Goal: Task Accomplishment & Management: Complete application form

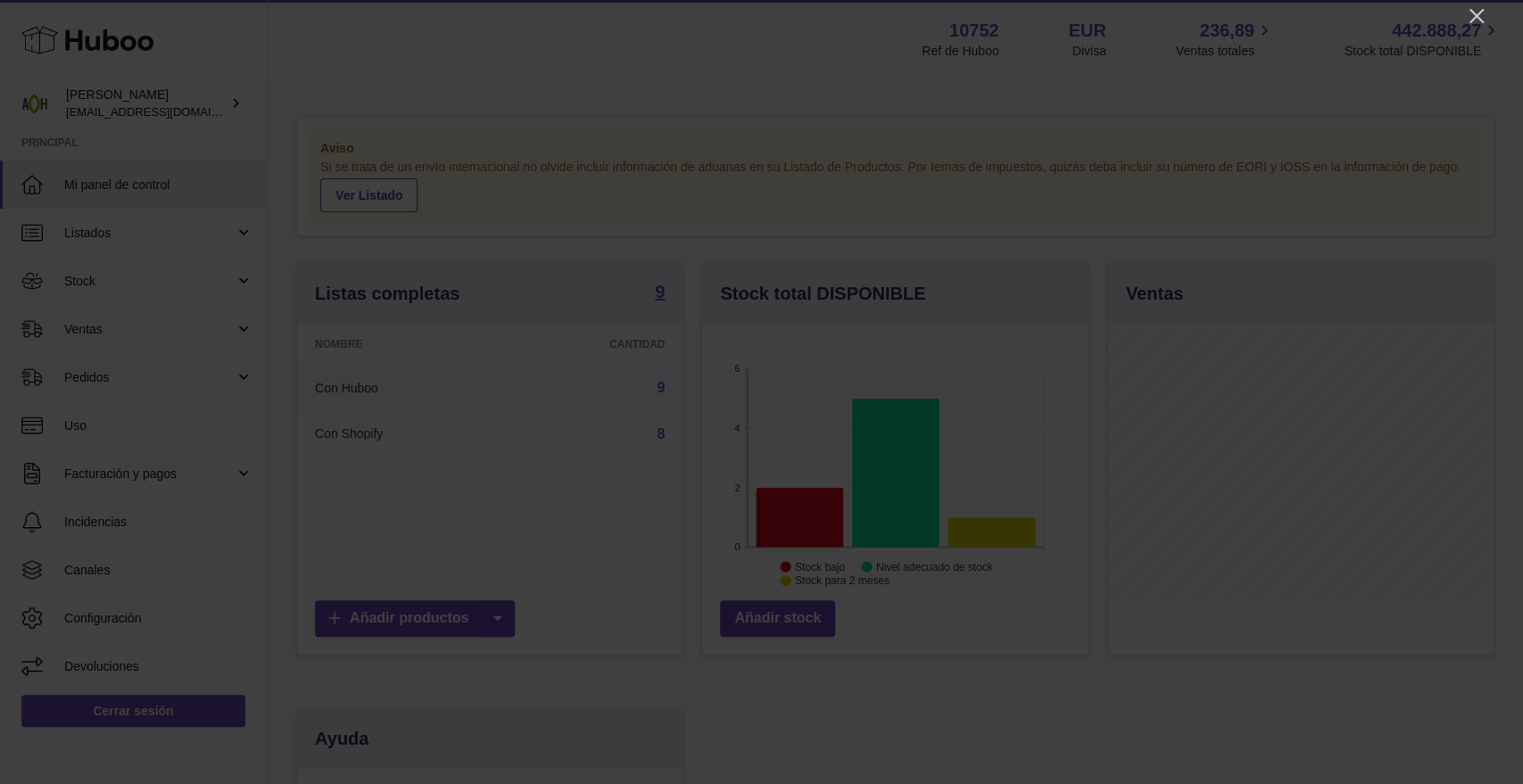
scroll to position [279, 386]
click at [1476, 19] on icon "Close" at bounding box center [1477, 16] width 21 height 21
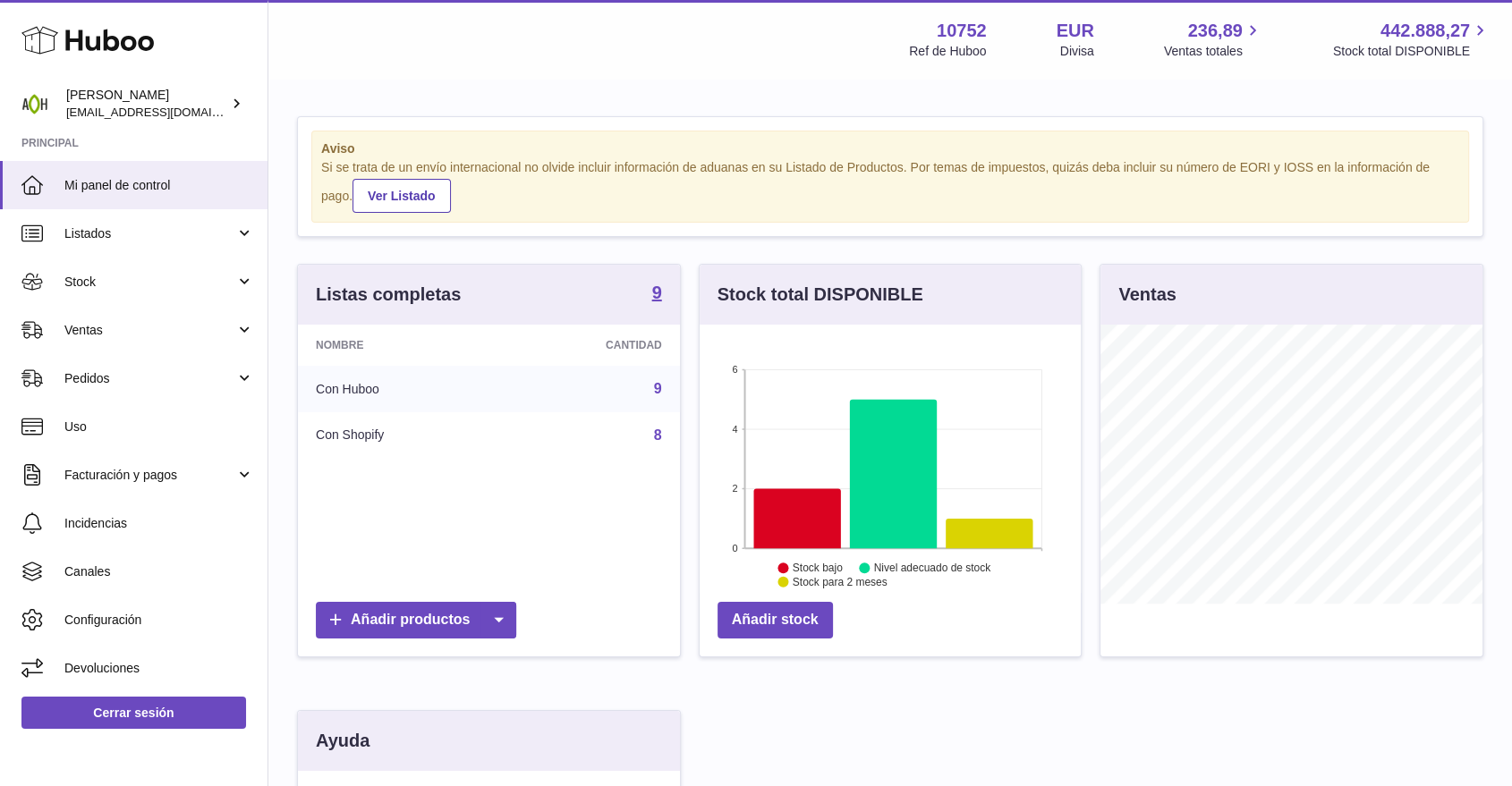
scroll to position [894220, 894081]
click at [179, 328] on span "Ventas" at bounding box center [150, 331] width 171 height 17
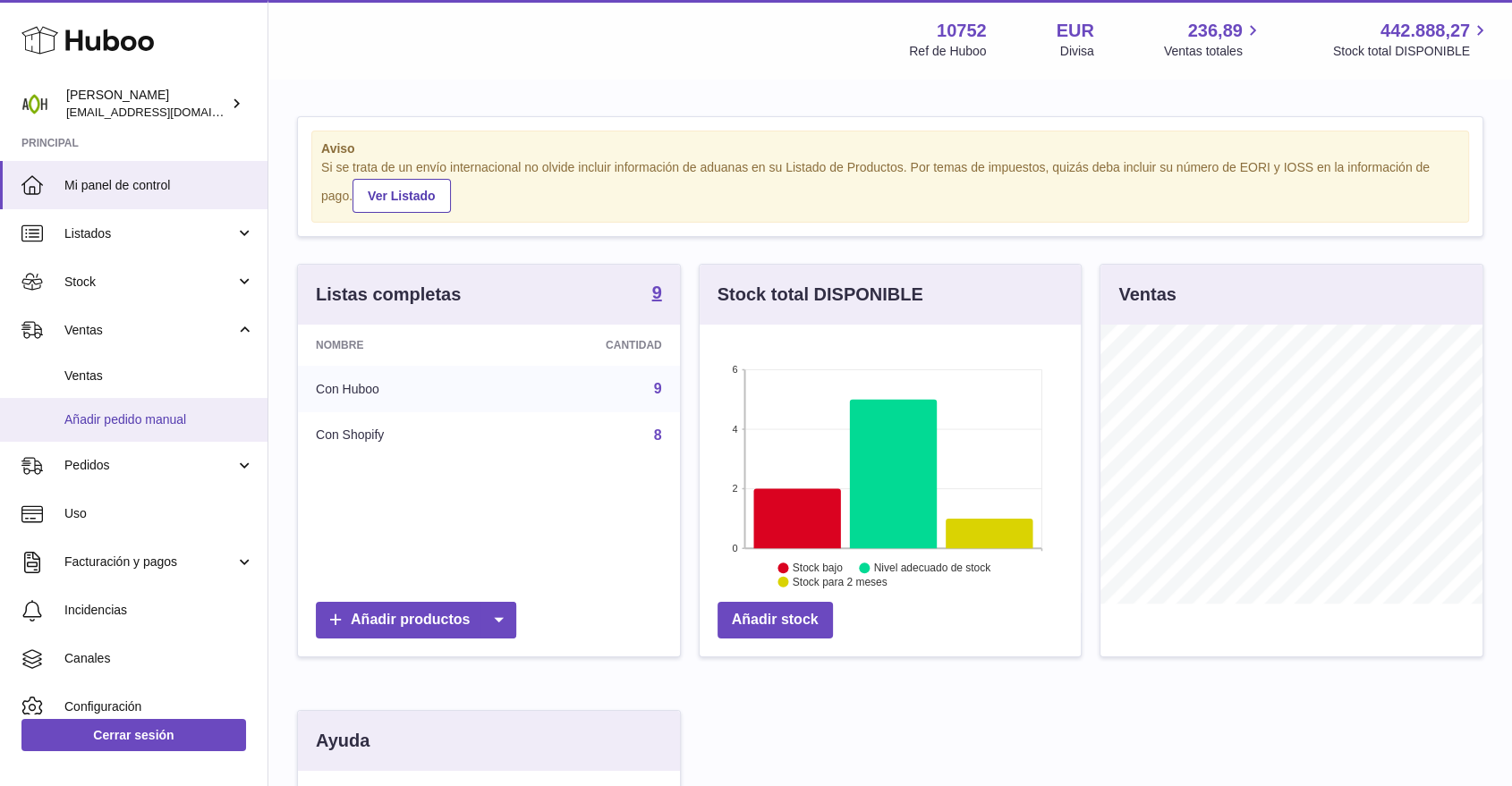
click at [127, 428] on link "Añadir pedido manual" at bounding box center [133, 420] width 268 height 44
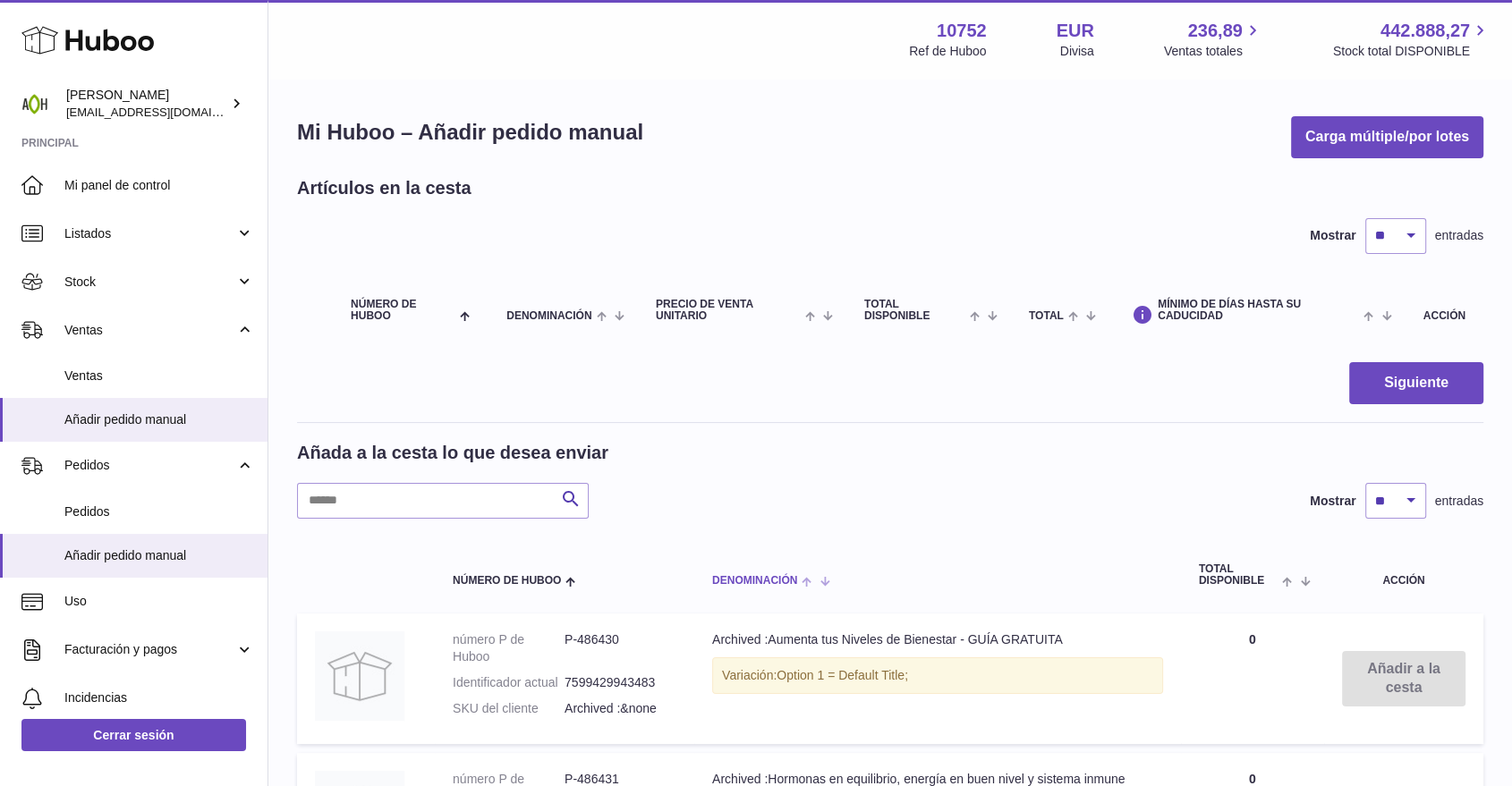
click at [803, 579] on span at bounding box center [810, 580] width 28 height 15
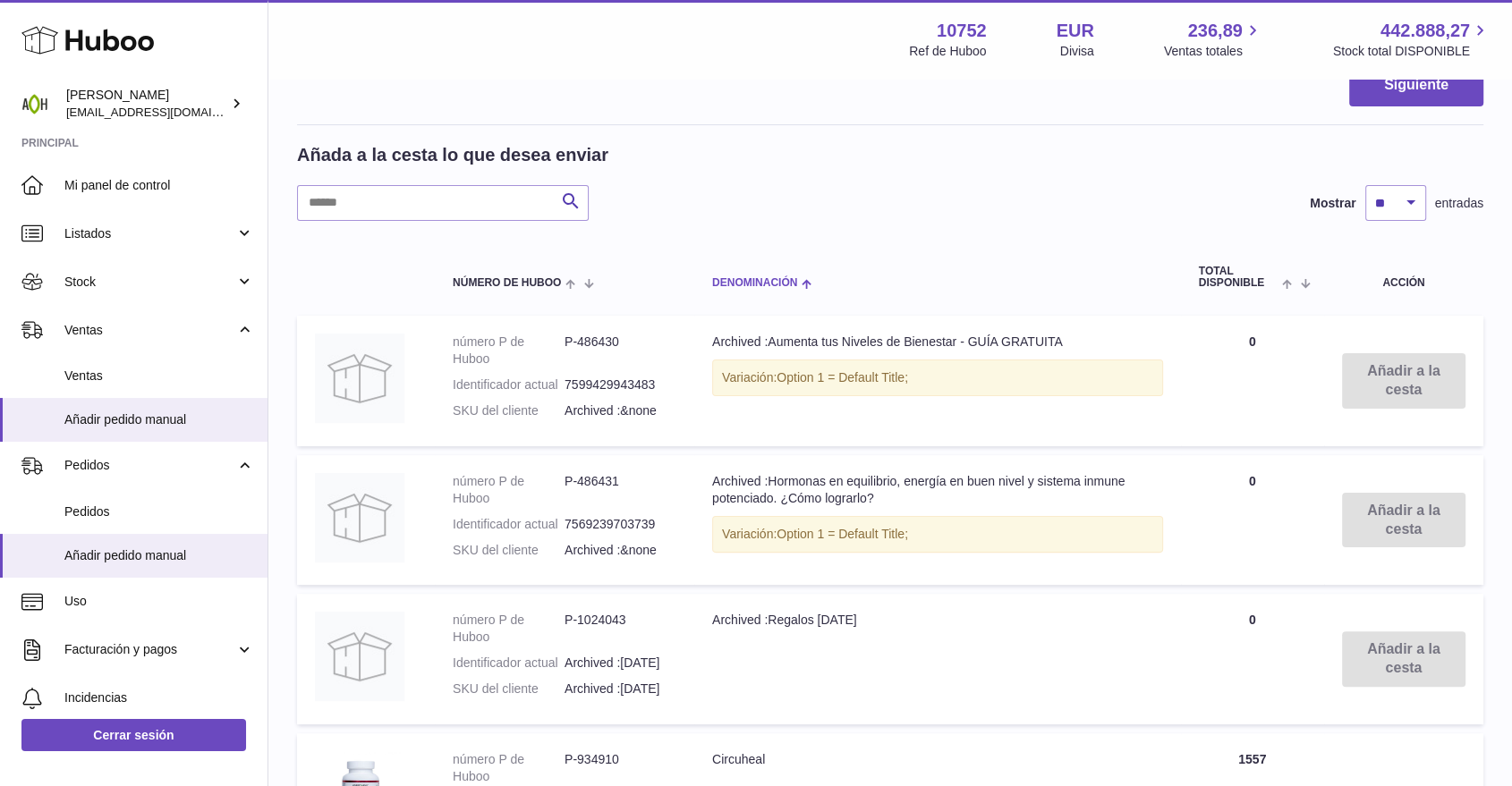
scroll to position [596, 0]
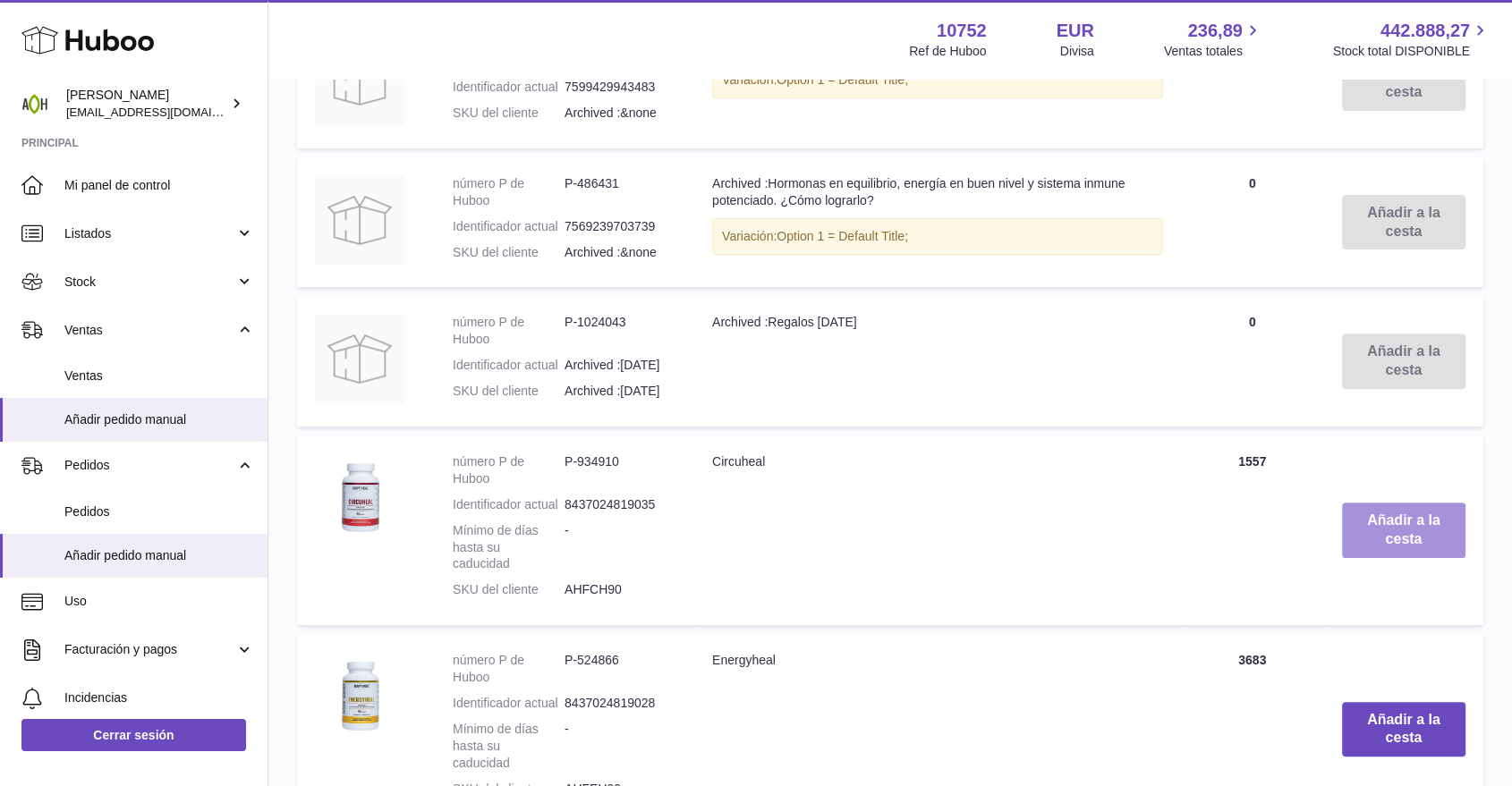
click at [1378, 528] on button "Añadir a la cesta" at bounding box center [1404, 530] width 124 height 55
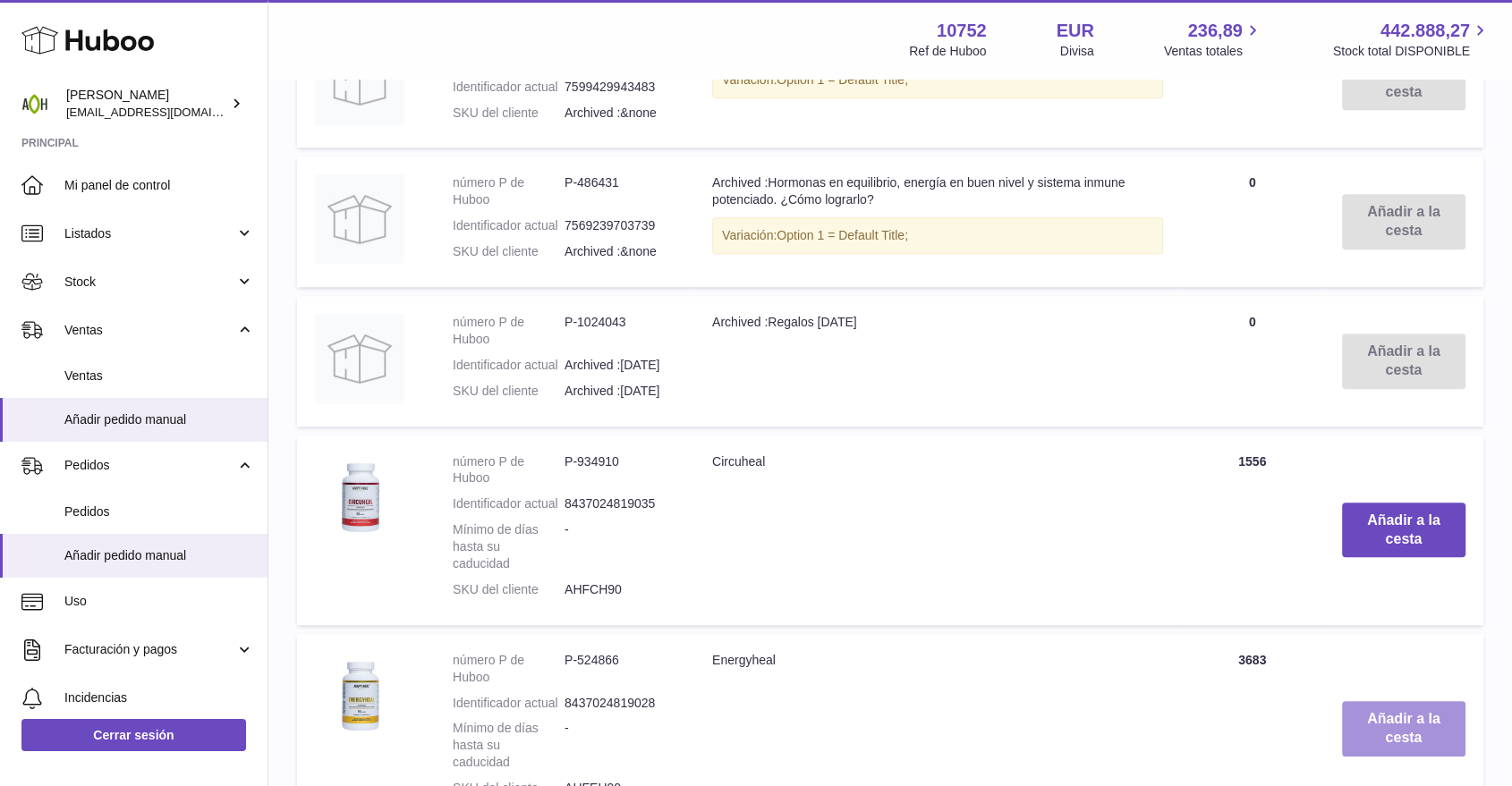
click at [1382, 725] on button "Añadir a la cesta" at bounding box center [1404, 728] width 124 height 55
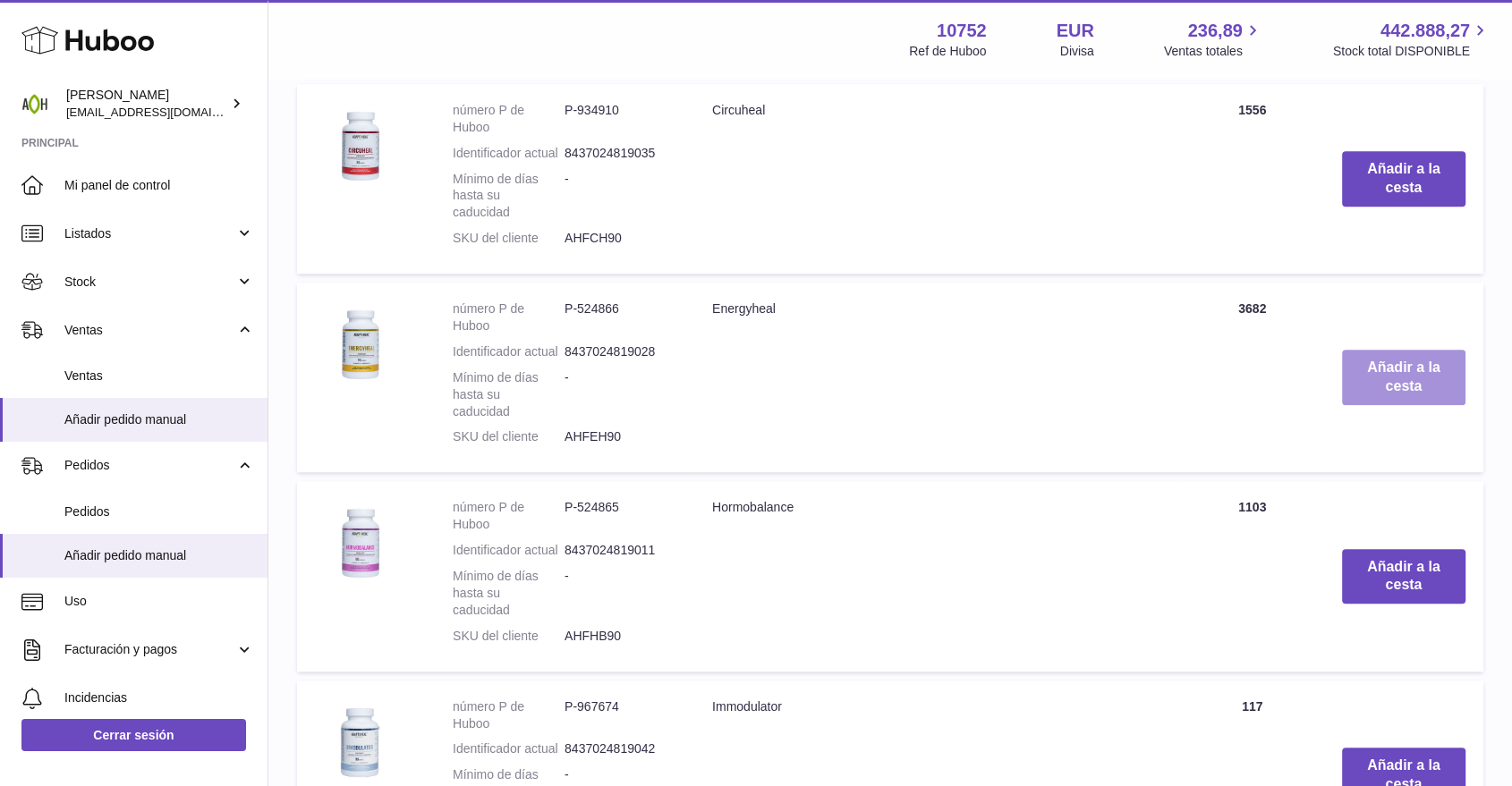
scroll to position [1297, 0]
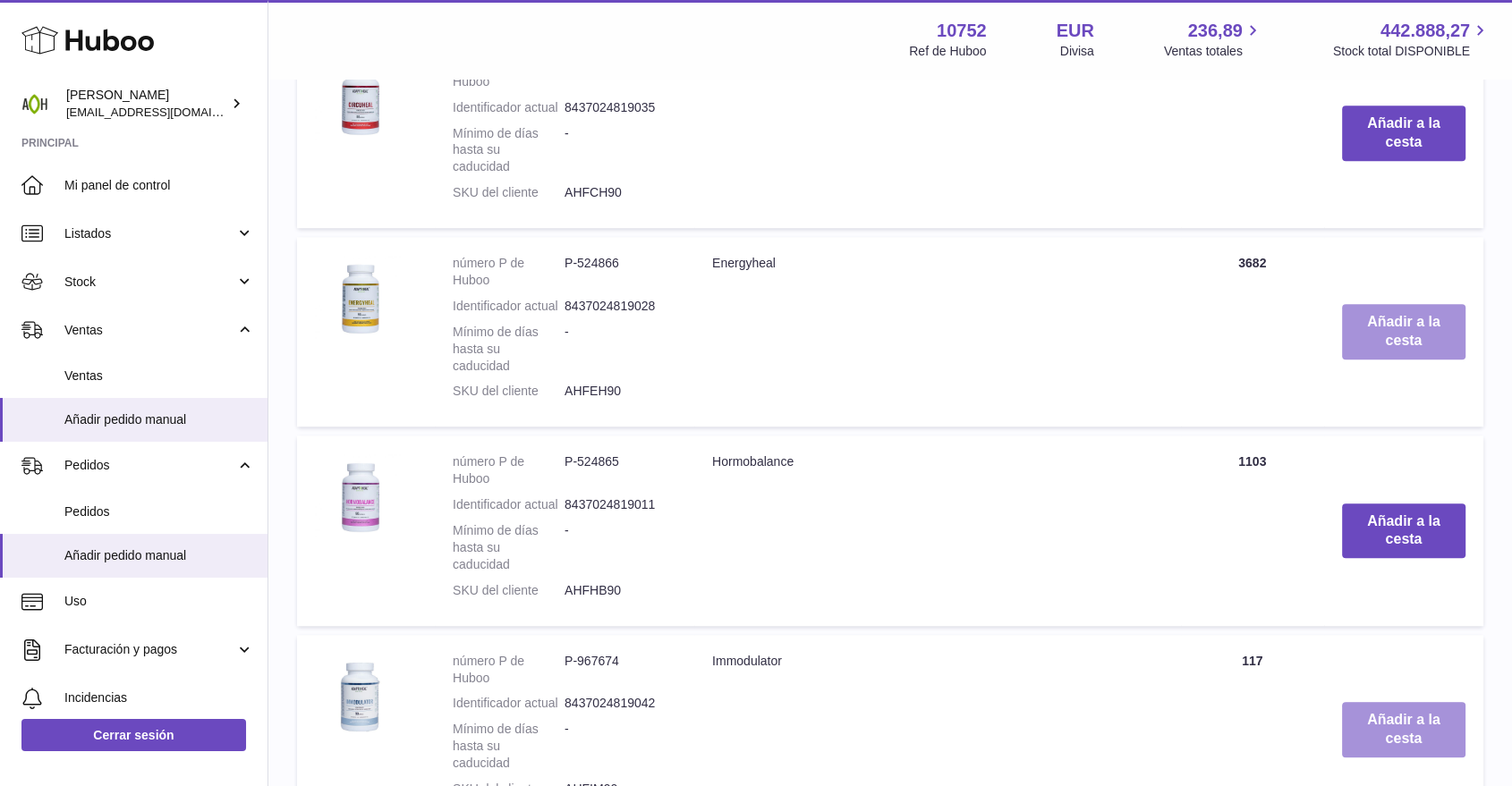
click at [1382, 725] on button "Añadir a la cesta" at bounding box center [1404, 729] width 124 height 55
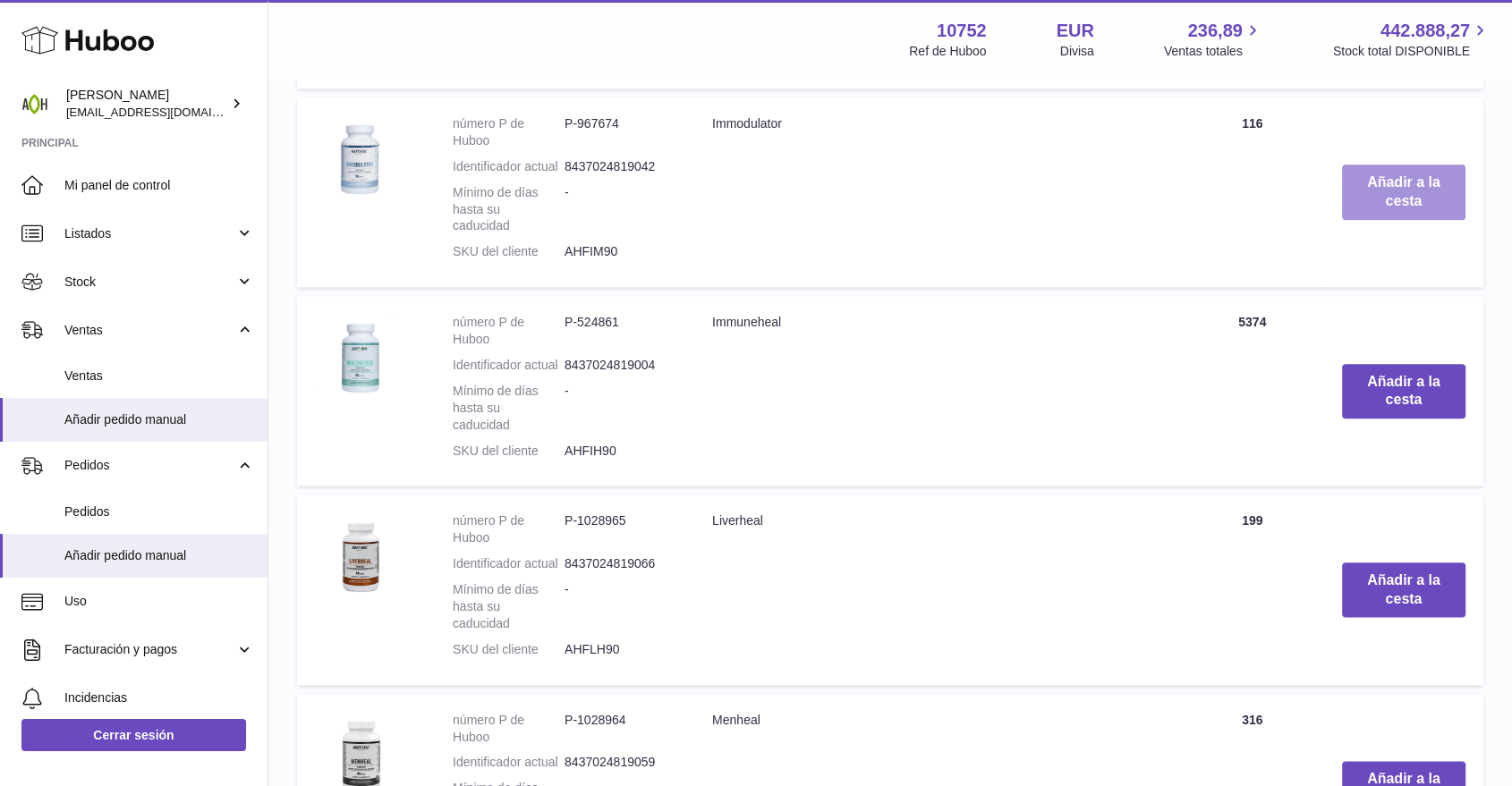
scroll to position [2040, 0]
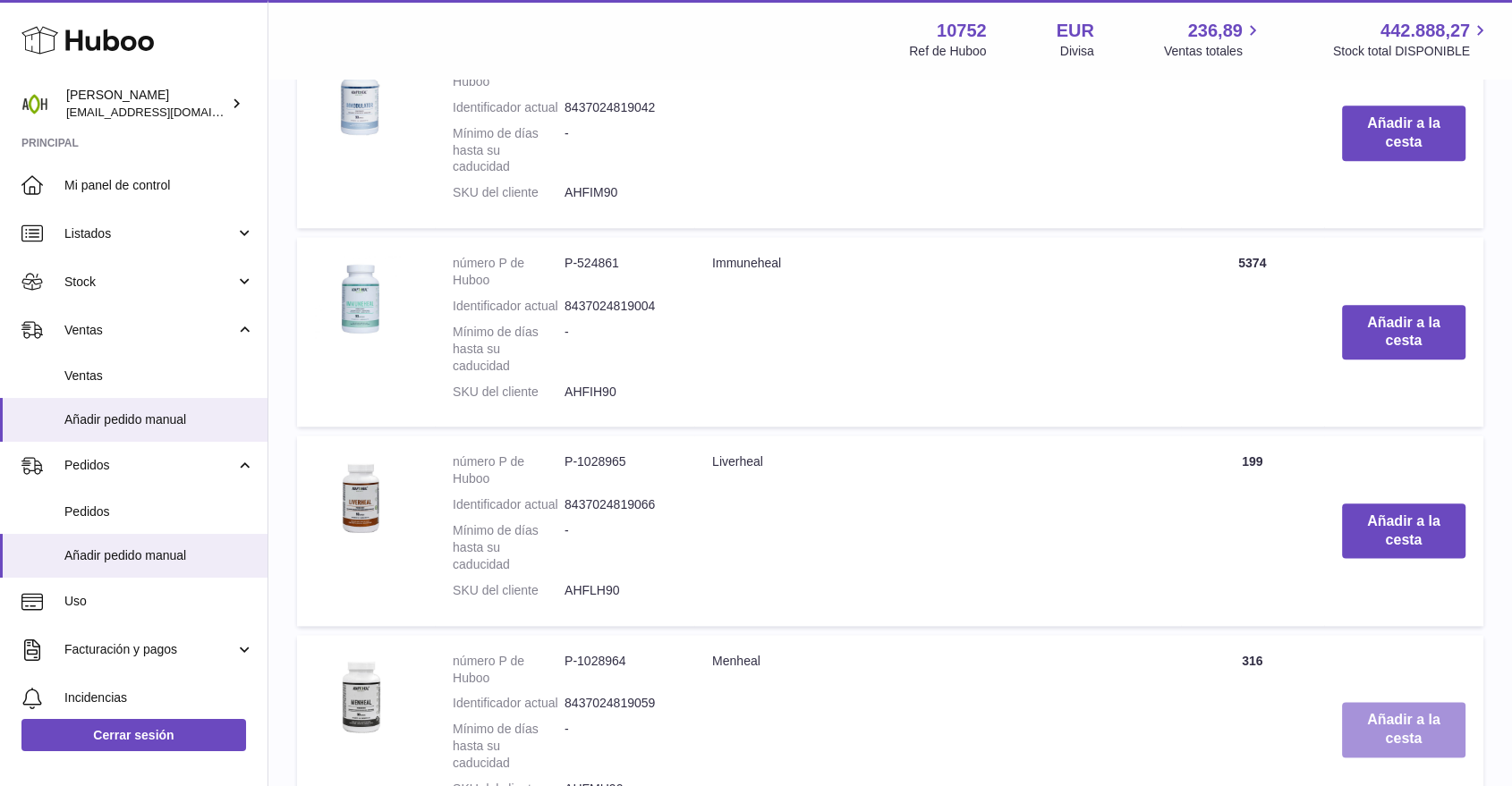
click at [1382, 725] on button "Añadir a la cesta" at bounding box center [1404, 729] width 124 height 55
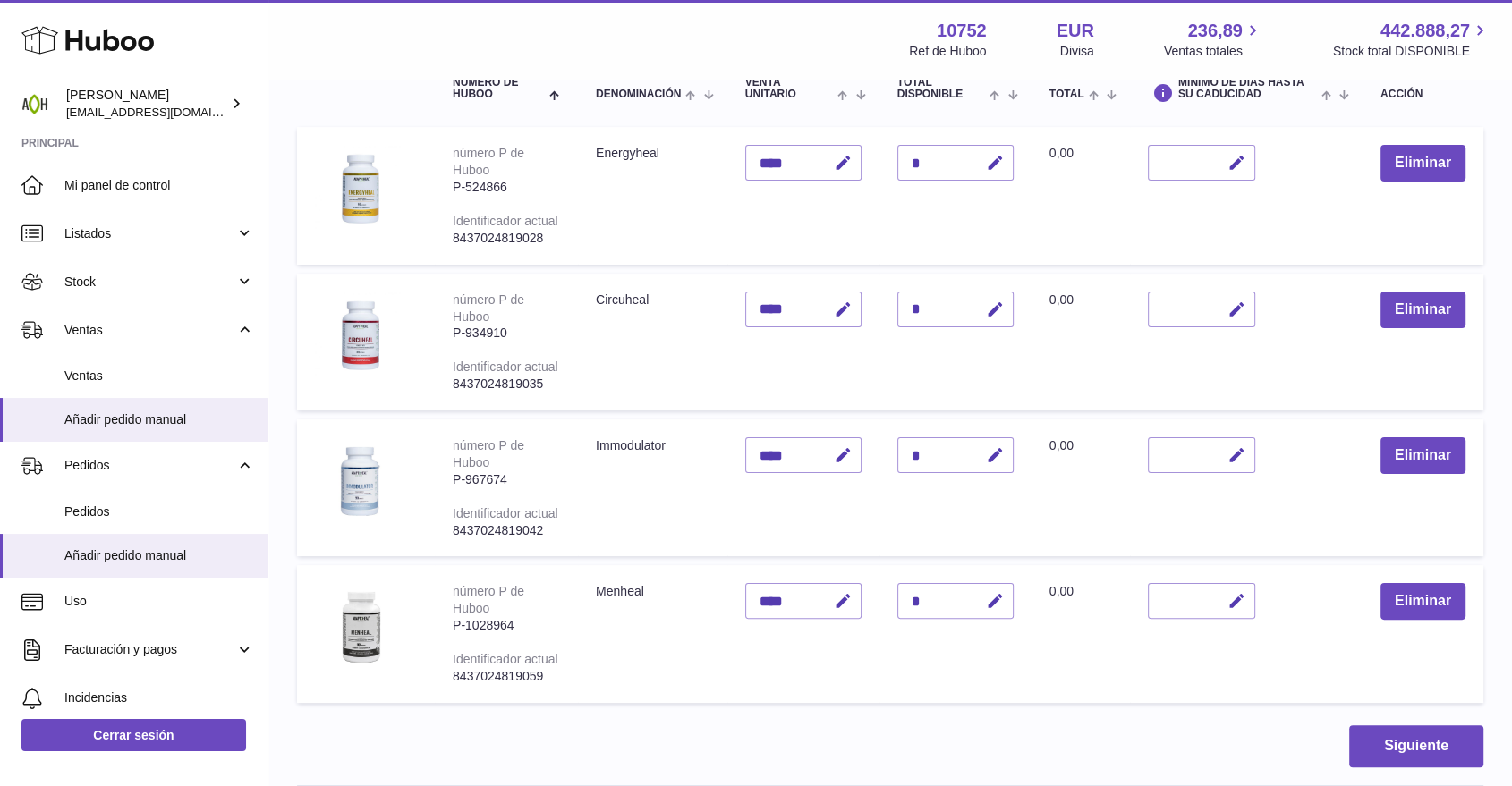
scroll to position [72, 0]
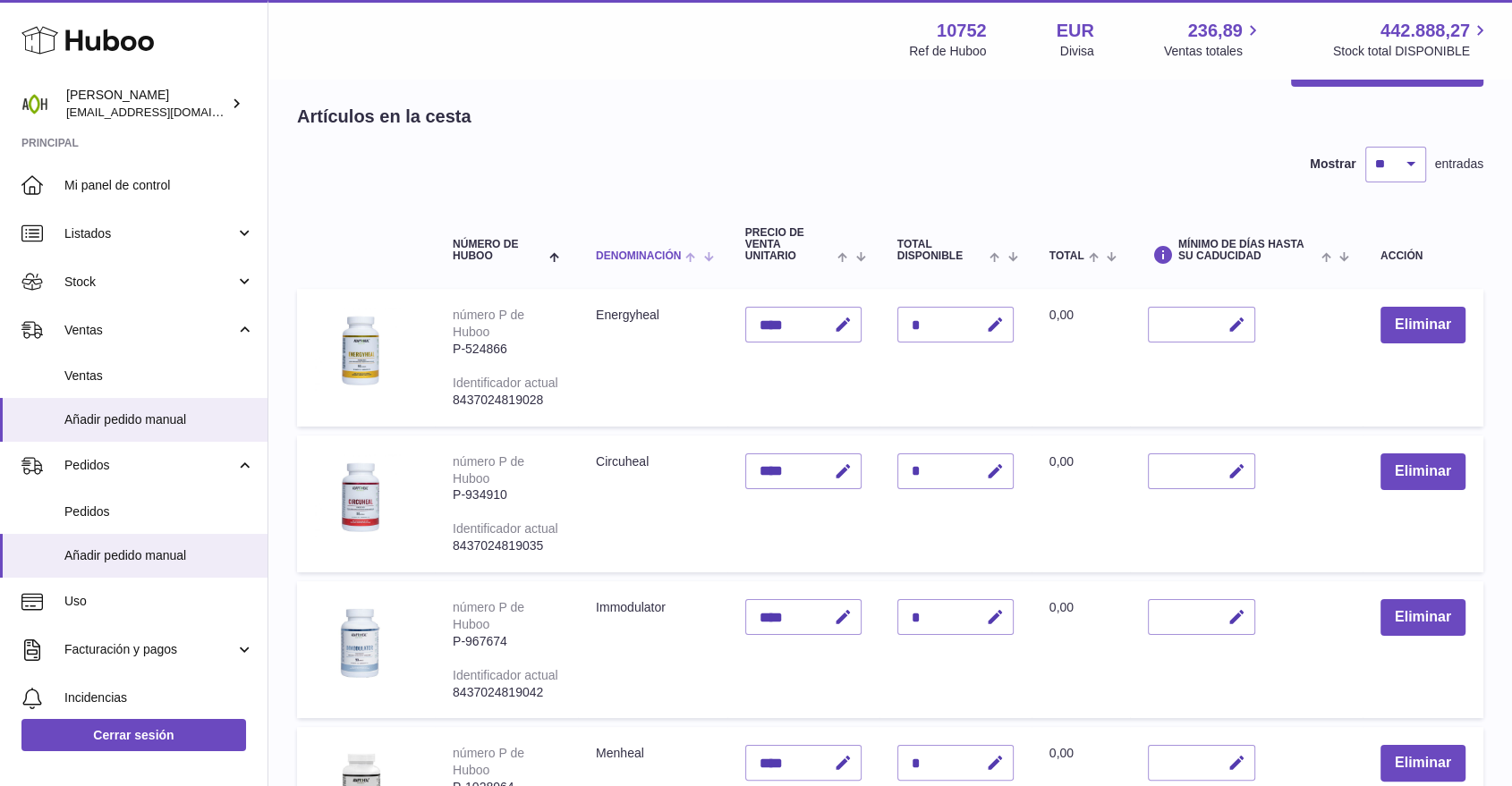
click at [661, 259] on span "Denominación" at bounding box center [638, 256] width 85 height 12
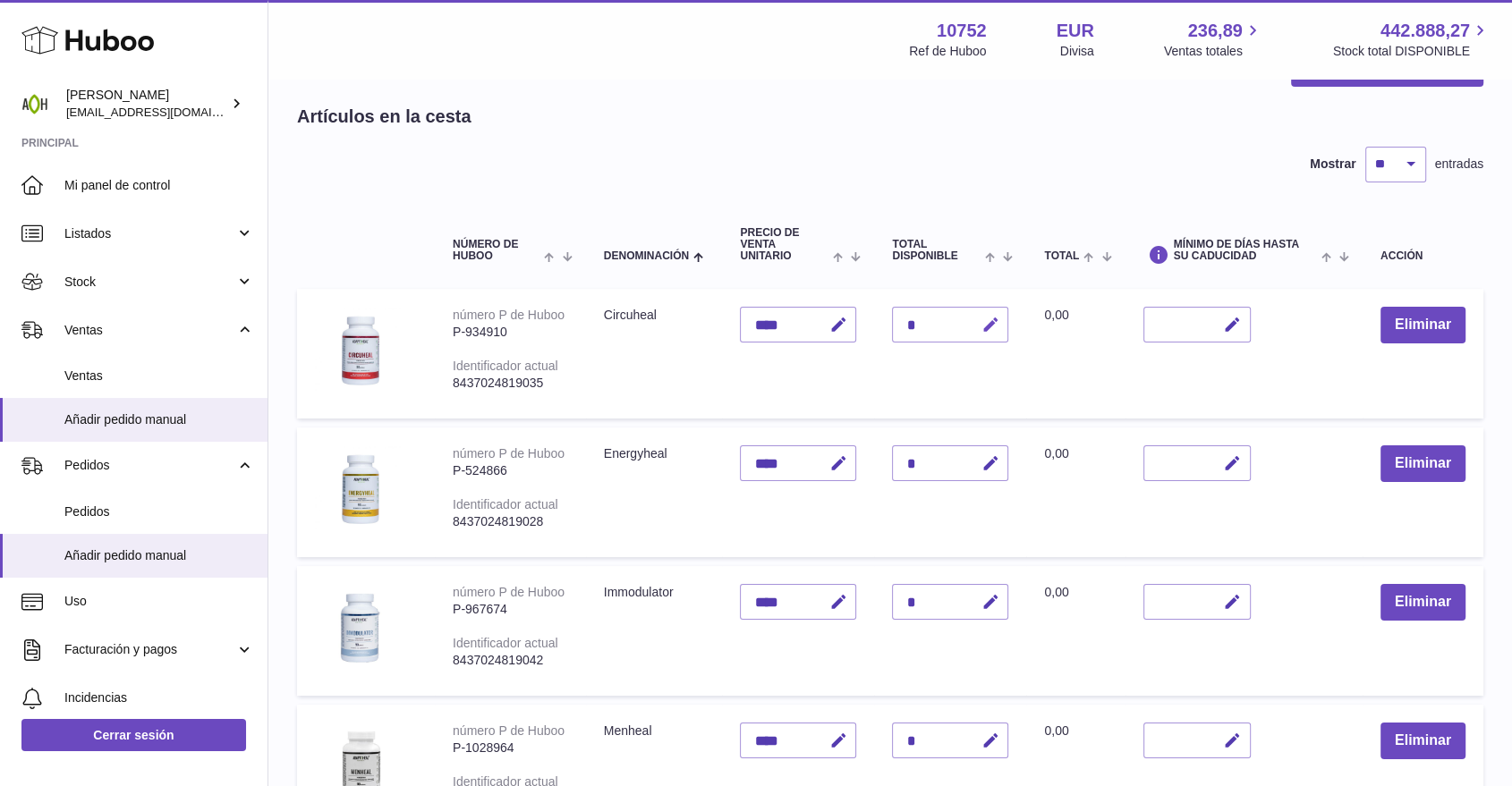
click at [988, 331] on icon "button" at bounding box center [989, 325] width 18 height 18
drag, startPoint x: 927, startPoint y: 326, endPoint x: 894, endPoint y: 325, distance: 33.0
click at [894, 325] on input "*" at bounding box center [949, 324] width 116 height 36
type input "*"
click at [977, 326] on button "submit" at bounding box center [987, 325] width 34 height 29
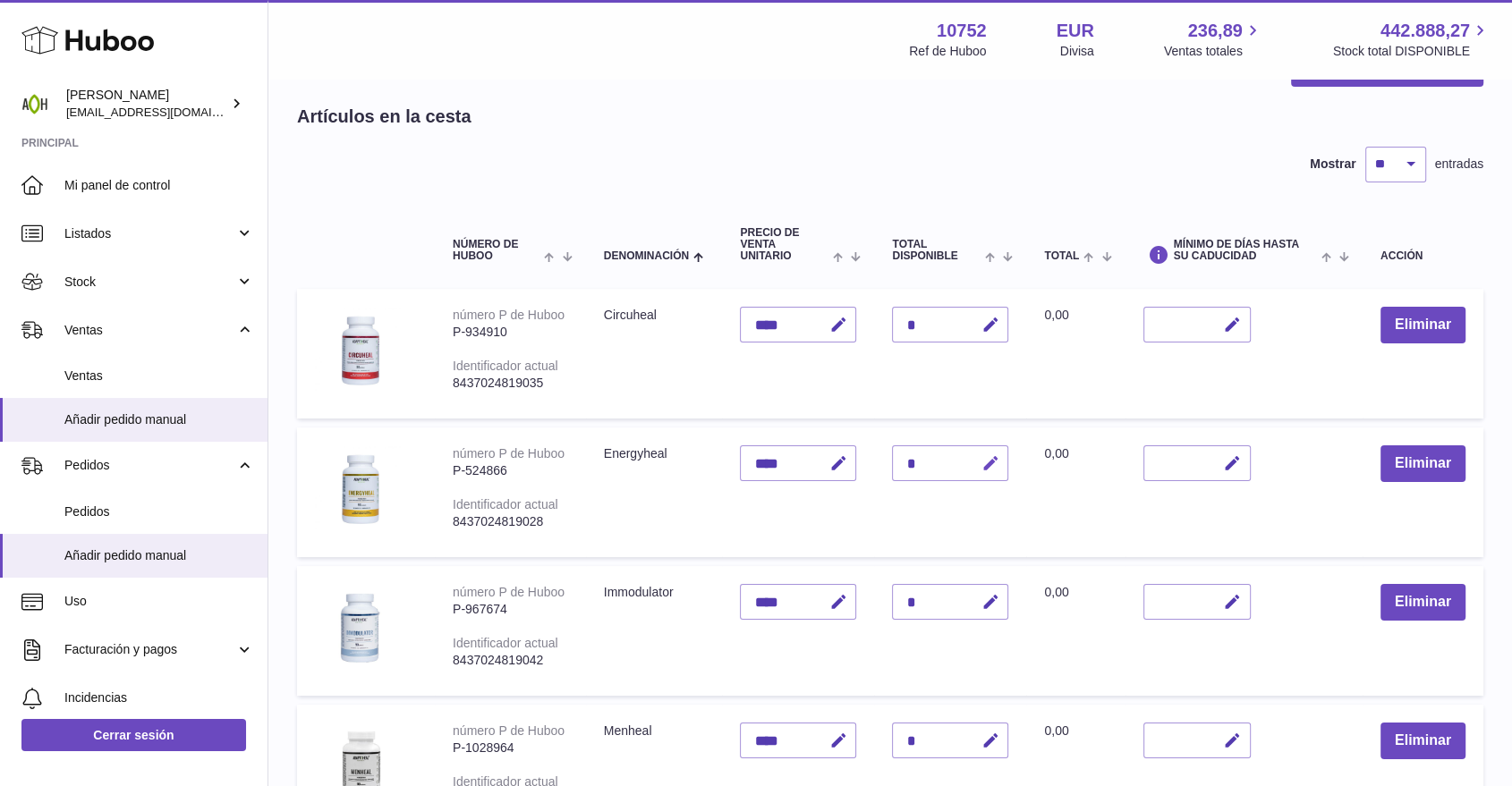
click at [991, 450] on button "button" at bounding box center [986, 464] width 42 height 37
drag, startPoint x: 910, startPoint y: 456, endPoint x: 930, endPoint y: 465, distance: 21.9
click at [930, 465] on input "*" at bounding box center [949, 463] width 116 height 36
type input "*"
click at [987, 461] on icon "submit" at bounding box center [990, 463] width 16 height 16
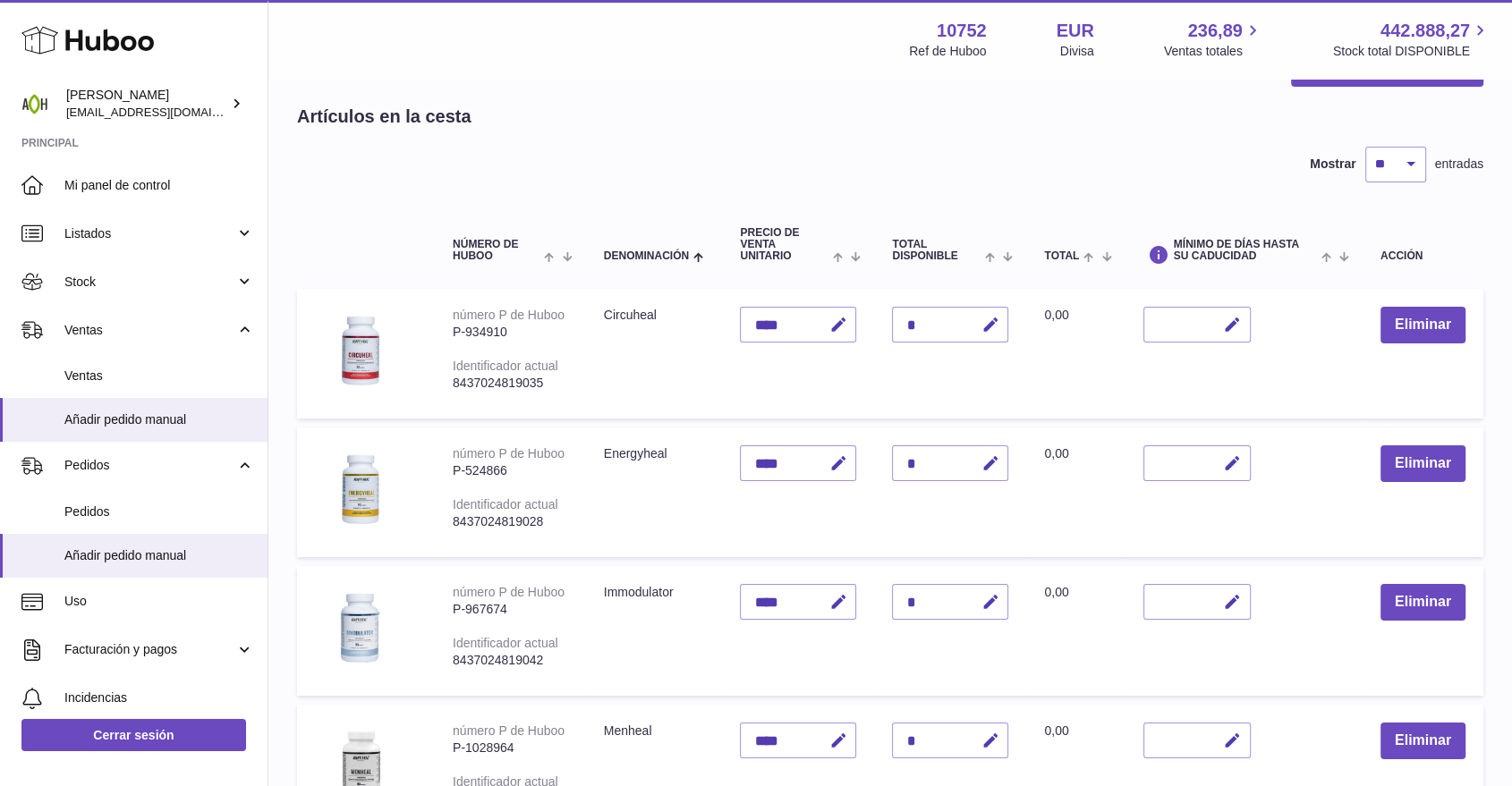
click at [992, 593] on icon "button" at bounding box center [989, 601] width 18 height 18
drag, startPoint x: 926, startPoint y: 592, endPoint x: 893, endPoint y: 596, distance: 33.2
click at [893, 596] on input "*" at bounding box center [949, 601] width 116 height 36
type input "*"
click at [980, 597] on button "submit" at bounding box center [987, 602] width 34 height 29
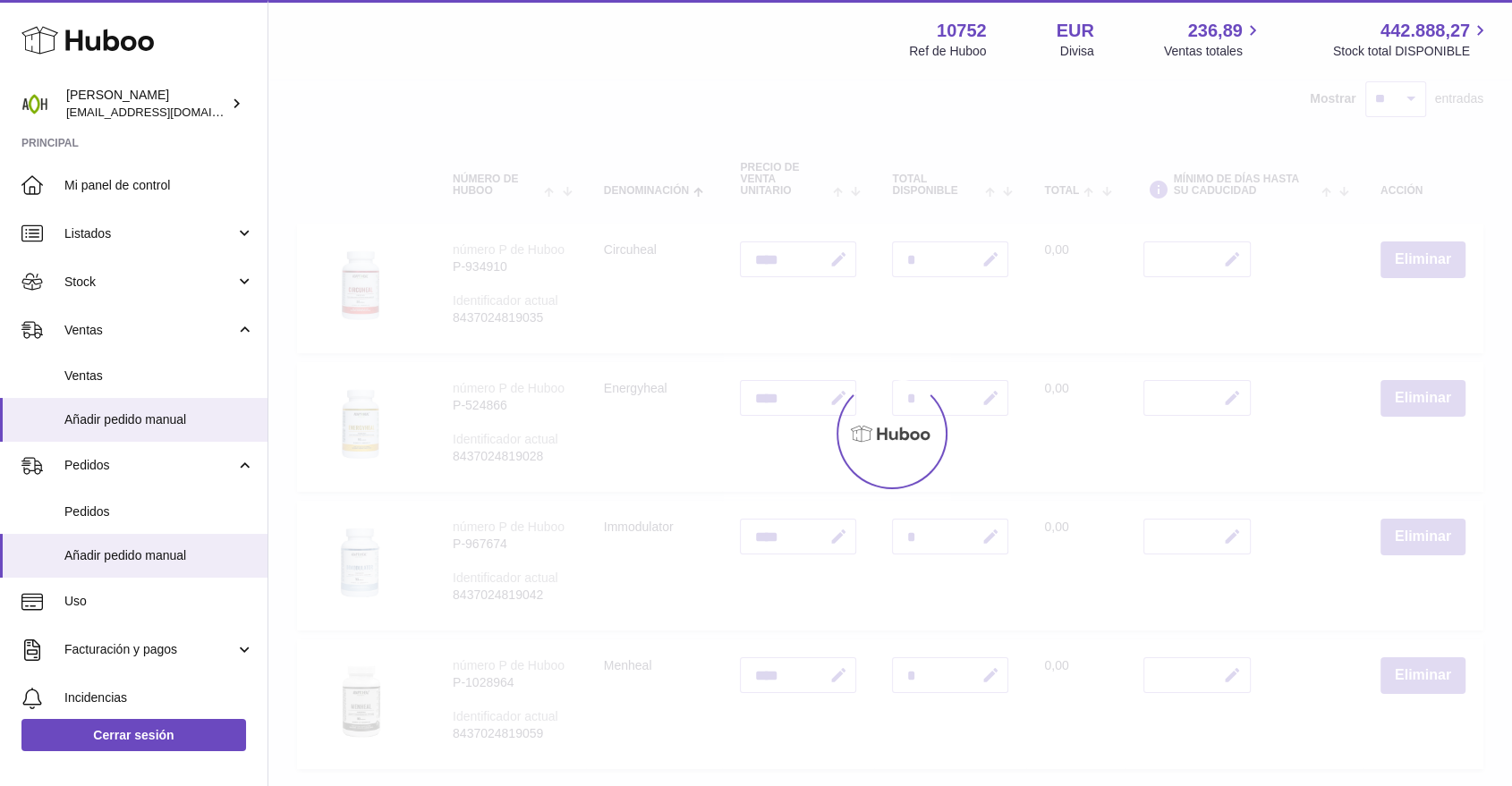
scroll to position [172, 0]
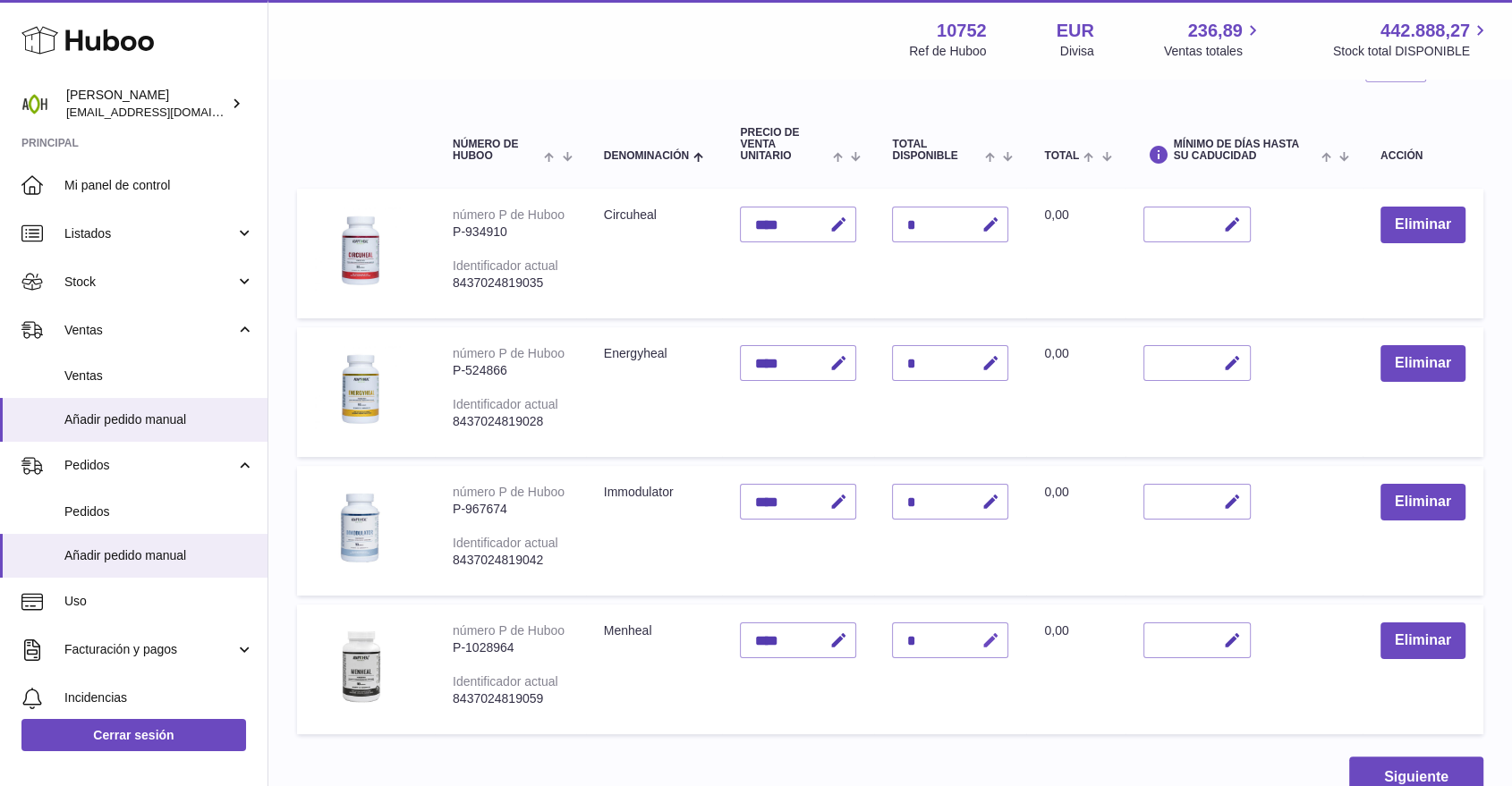
click at [982, 633] on icon "button" at bounding box center [989, 640] width 18 height 18
click at [916, 639] on input "*" at bounding box center [949, 640] width 116 height 36
type input "*"
click at [974, 640] on button "submit" at bounding box center [987, 641] width 34 height 29
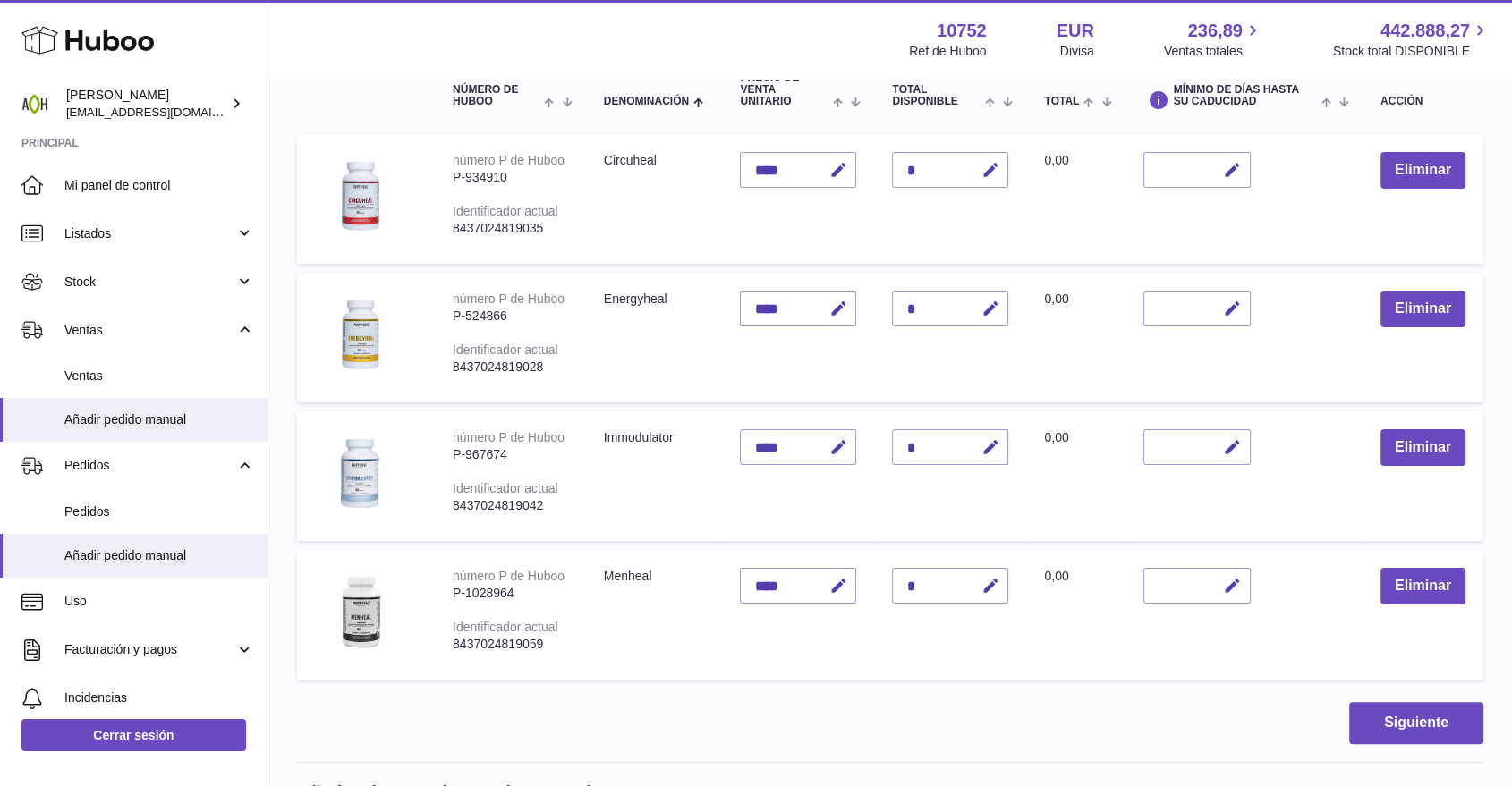
scroll to position [271, 0]
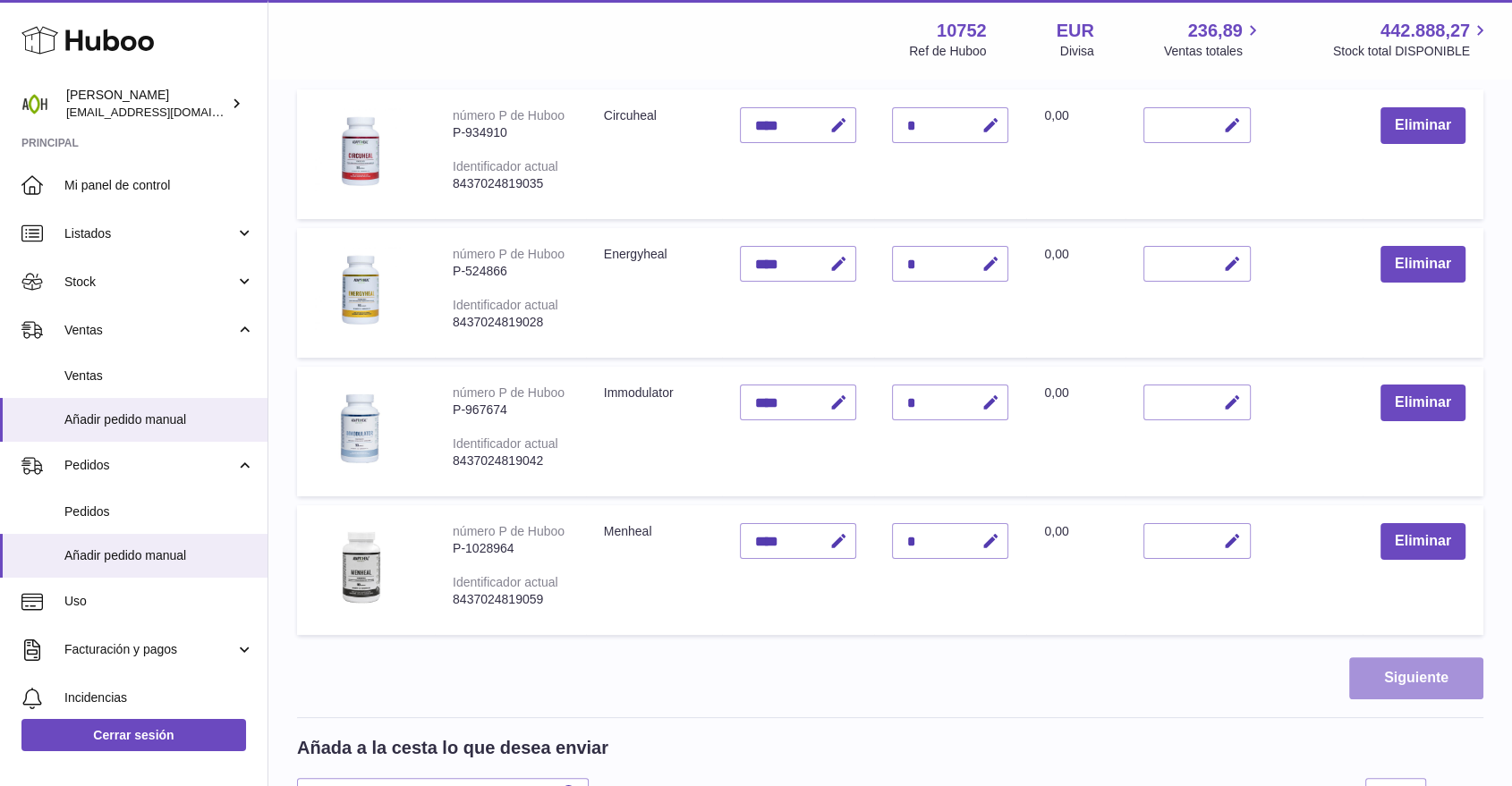
click at [1361, 672] on button "Siguiente" at bounding box center [1415, 678] width 134 height 42
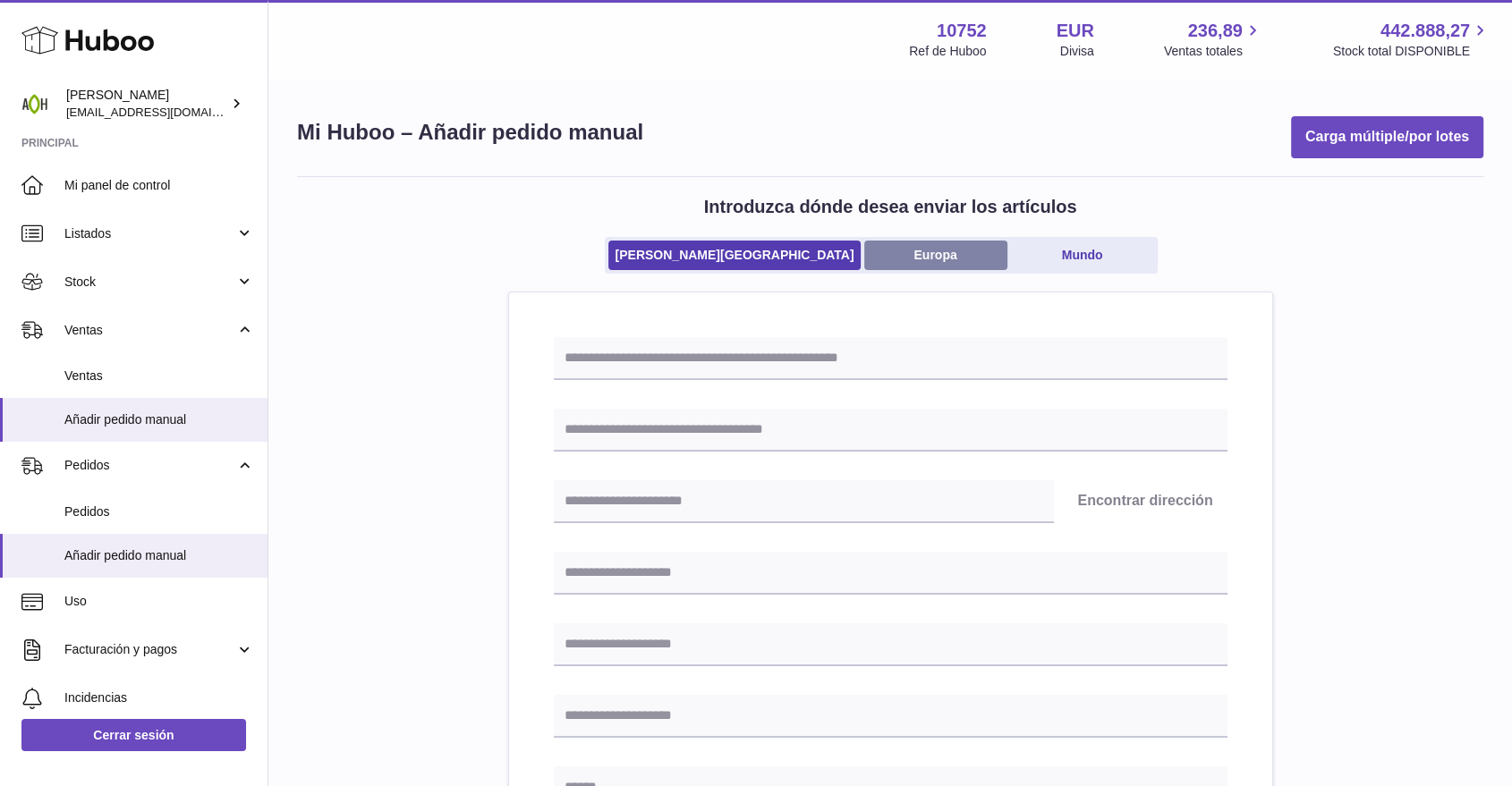
click at [884, 259] on link "Europa" at bounding box center [936, 255] width 143 height 30
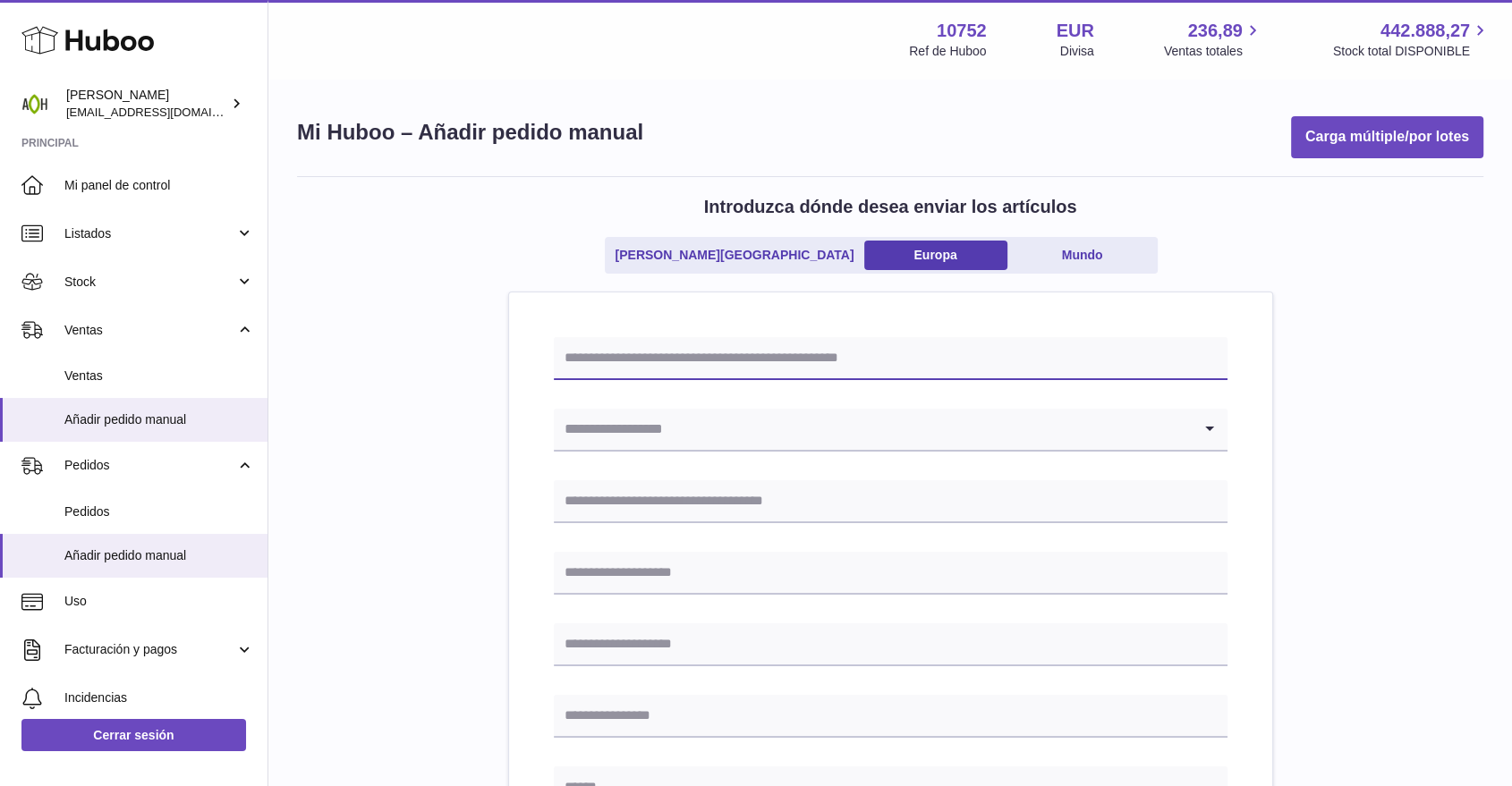
click at [837, 364] on input "text" at bounding box center [890, 359] width 674 height 43
drag, startPoint x: 598, startPoint y: 356, endPoint x: 612, endPoint y: 356, distance: 14.0
click at [612, 356] on input "*******" at bounding box center [890, 359] width 674 height 43
drag, startPoint x: 594, startPoint y: 356, endPoint x: 623, endPoint y: 357, distance: 29.0
click at [623, 357] on input "*******" at bounding box center [890, 359] width 674 height 43
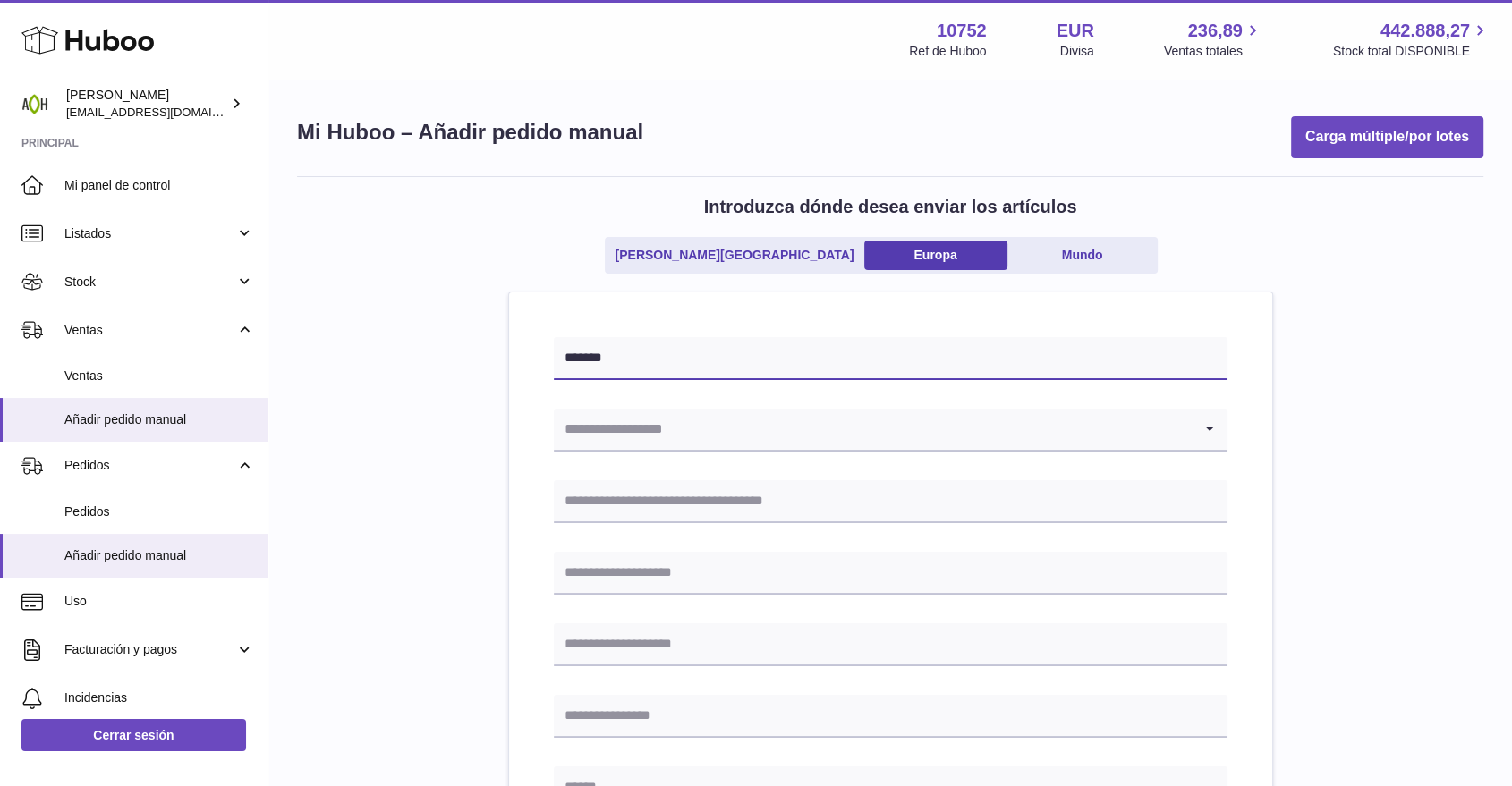
type input "*******"
click at [621, 414] on input "Search for option" at bounding box center [873, 429] width 638 height 42
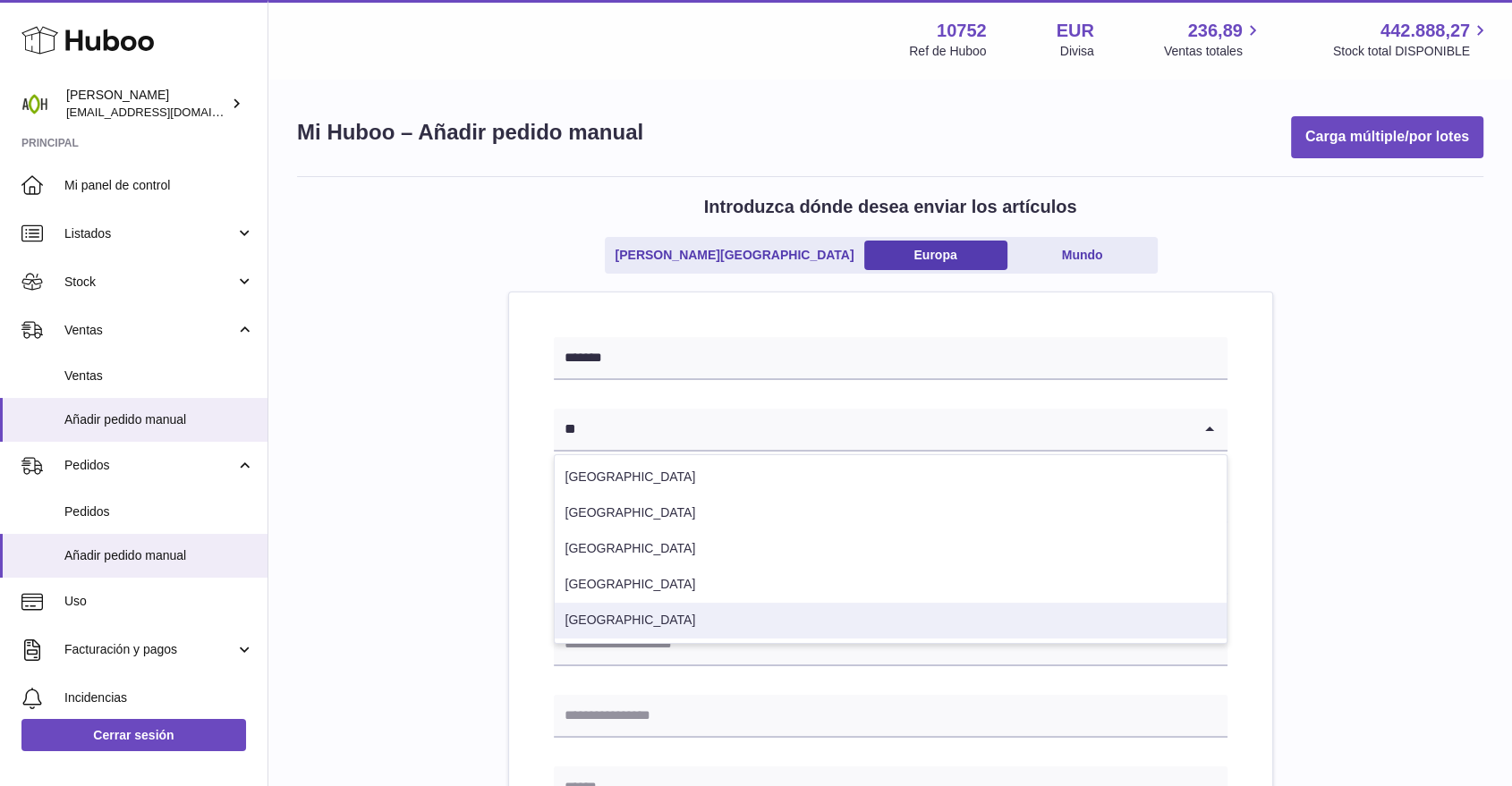
click at [613, 609] on li "[GEOGRAPHIC_DATA]" at bounding box center [890, 621] width 672 height 36
type input "**"
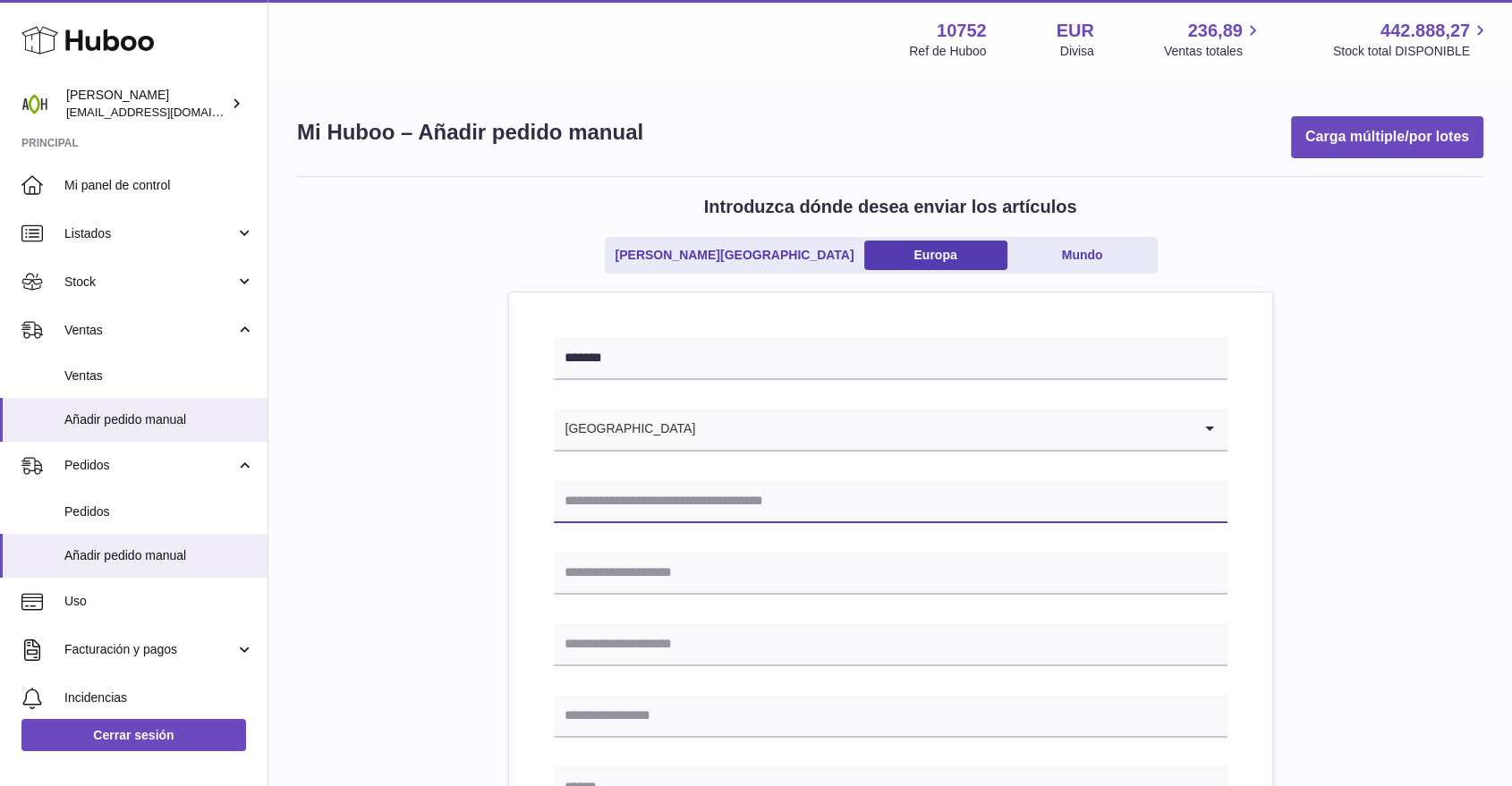
click at [626, 509] on input "text" at bounding box center [890, 502] width 674 height 43
type input "**********"
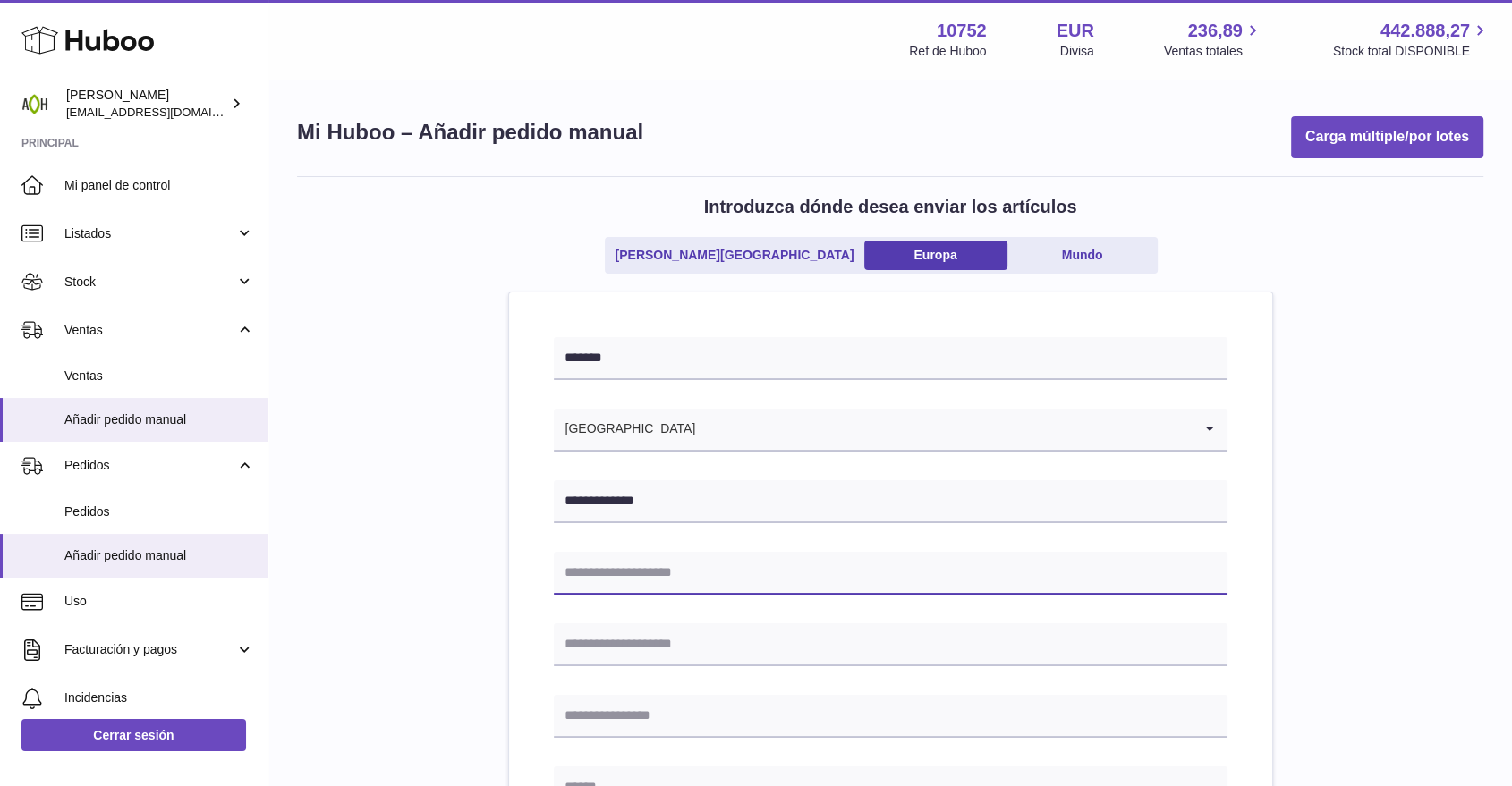
click at [647, 581] on input "text" at bounding box center [890, 573] width 674 height 43
type input "**********"
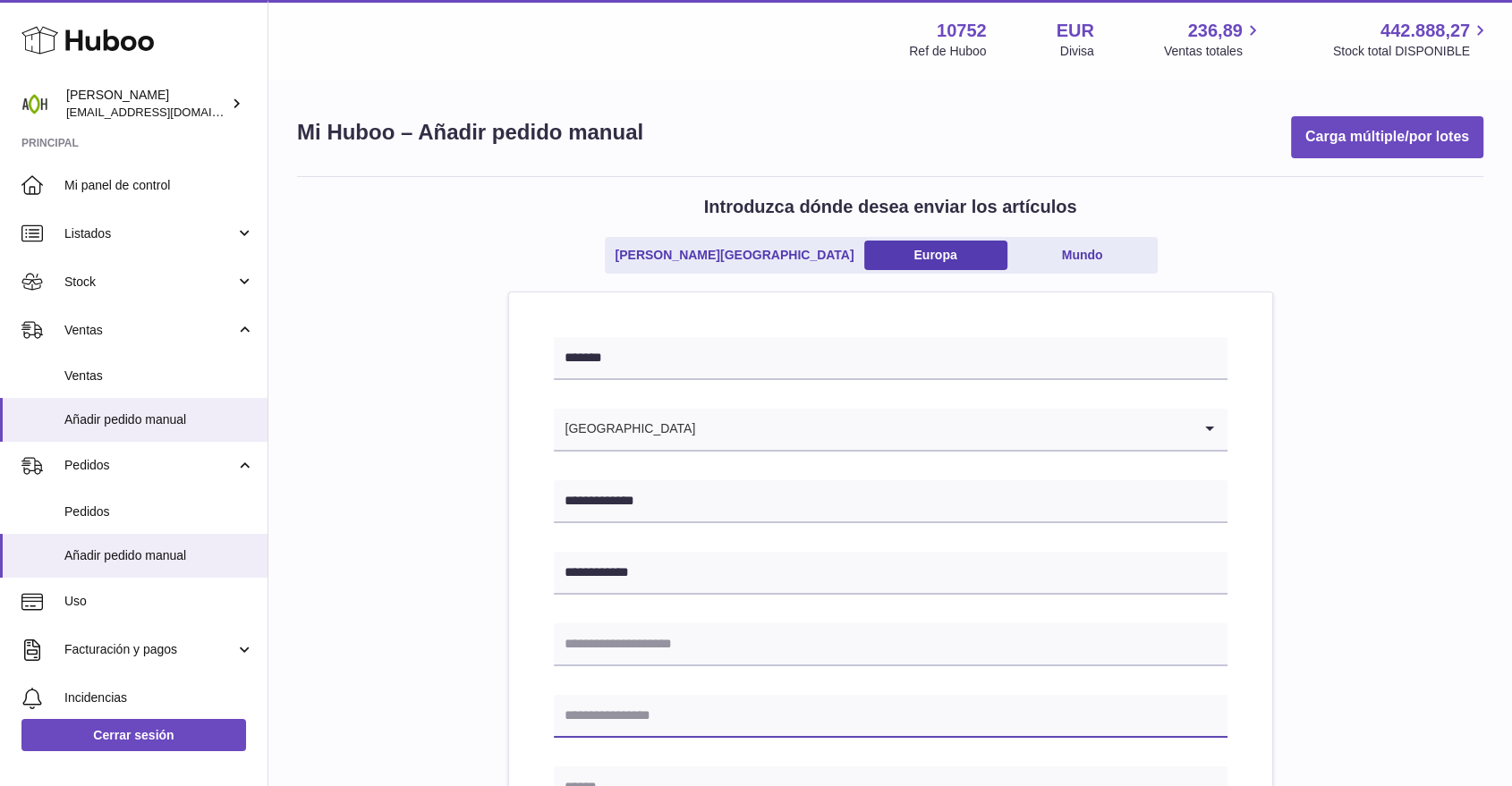
click at [606, 700] on input "text" at bounding box center [890, 716] width 674 height 43
type input "*"
type input "**********"
click at [606, 769] on input "text" at bounding box center [890, 788] width 674 height 43
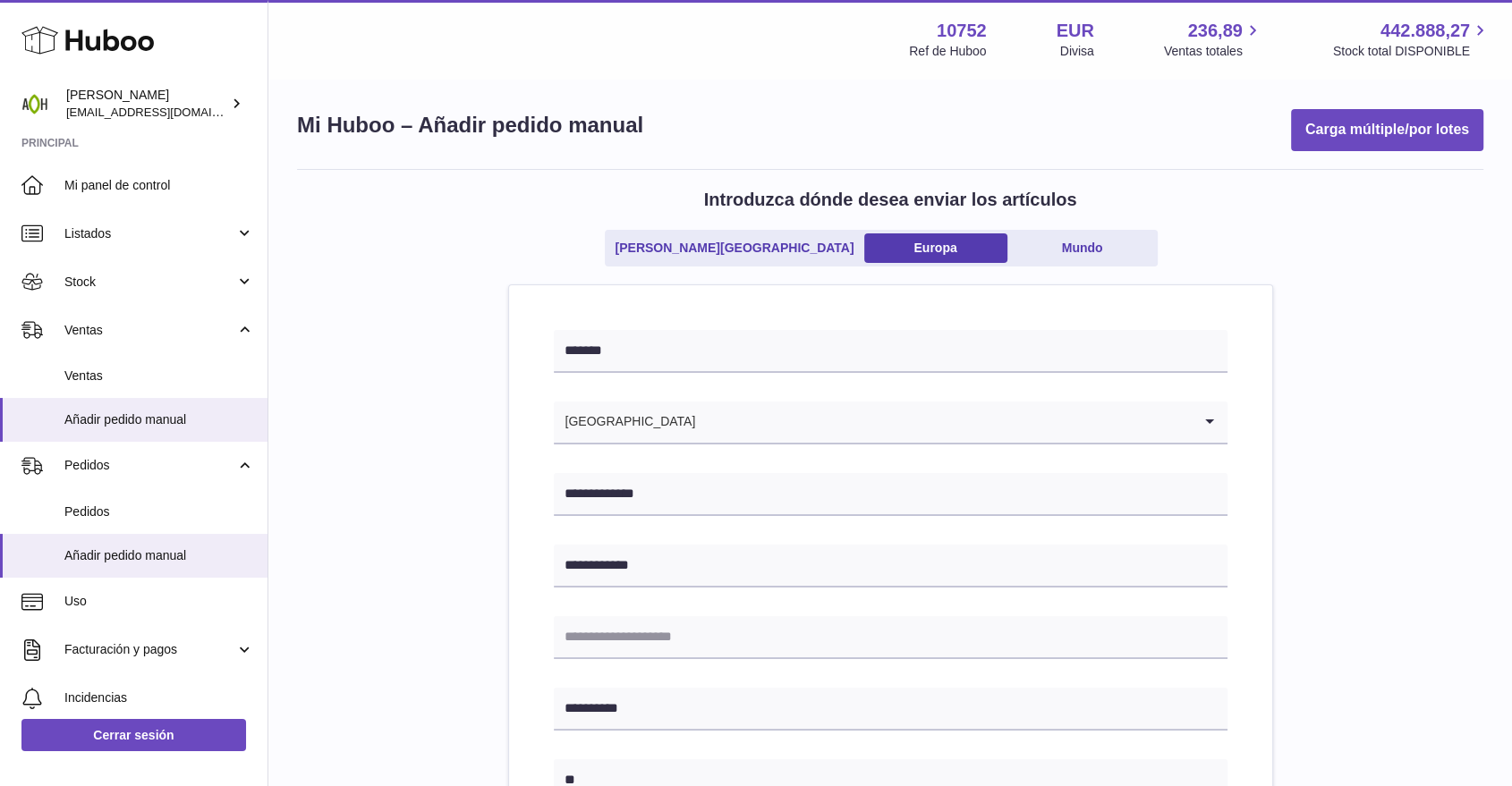
type input "*********"
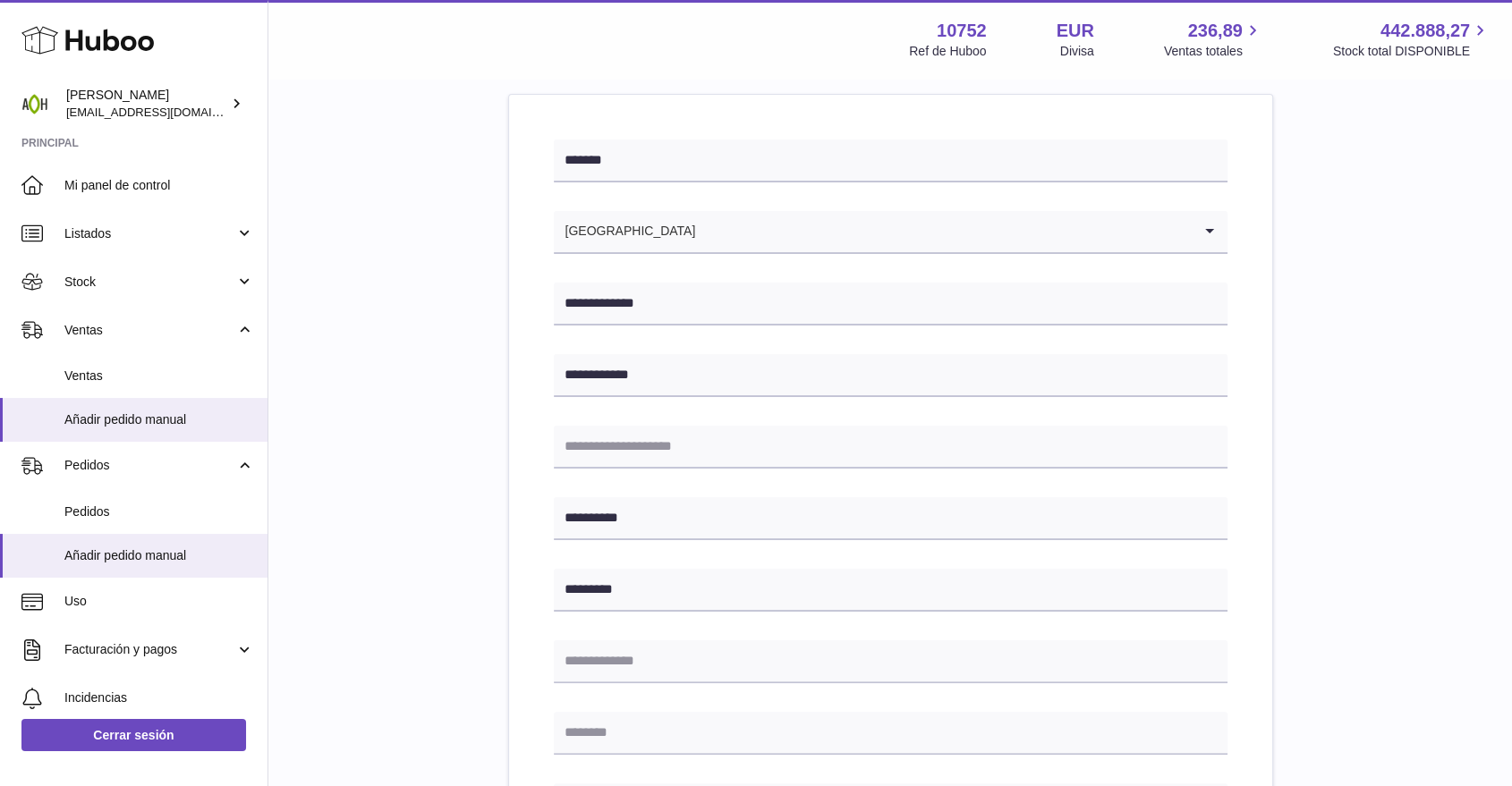
scroll to position [246, 0]
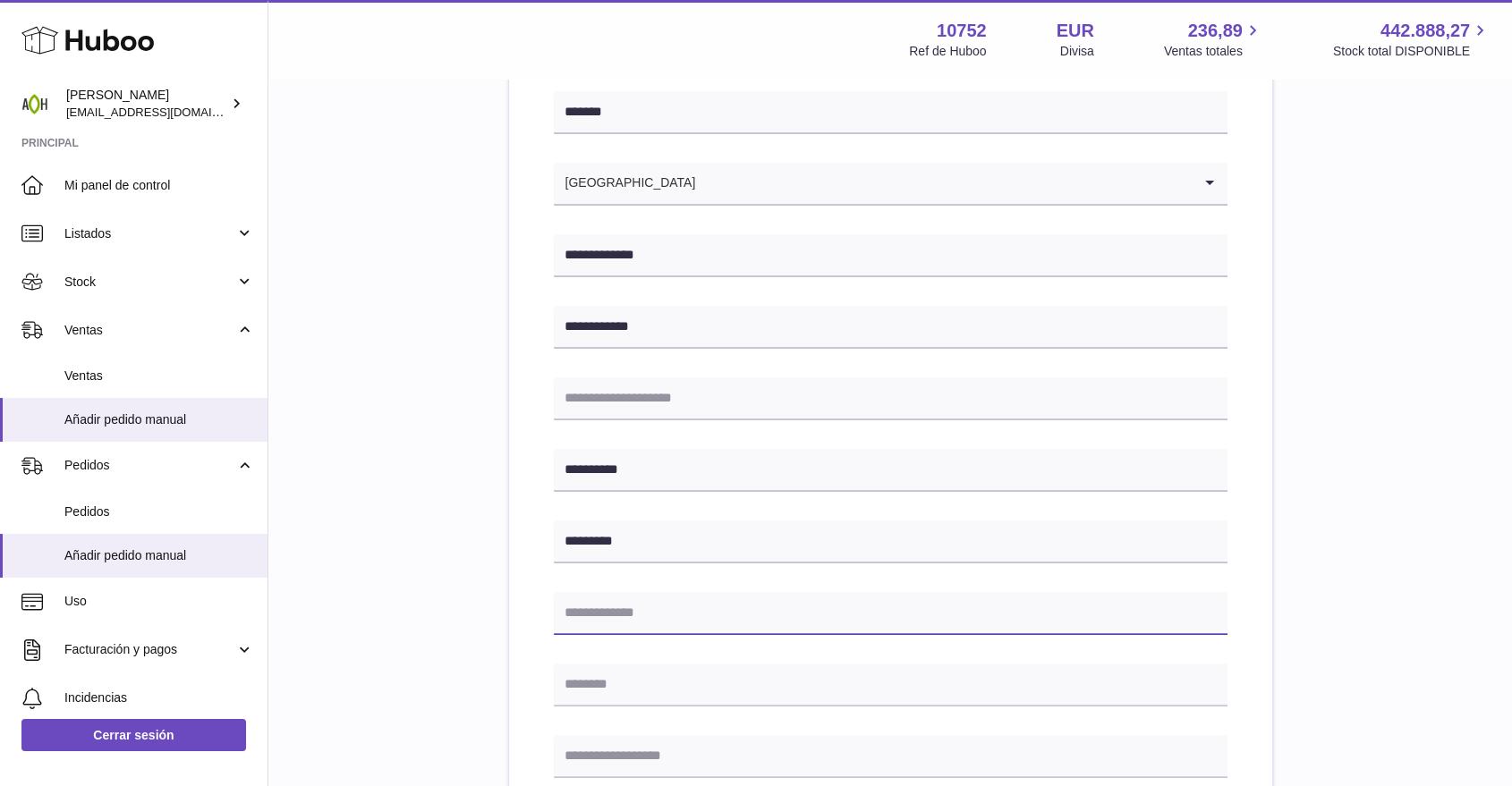
click at [604, 592] on input "text" at bounding box center [890, 613] width 674 height 43
type input "*****"
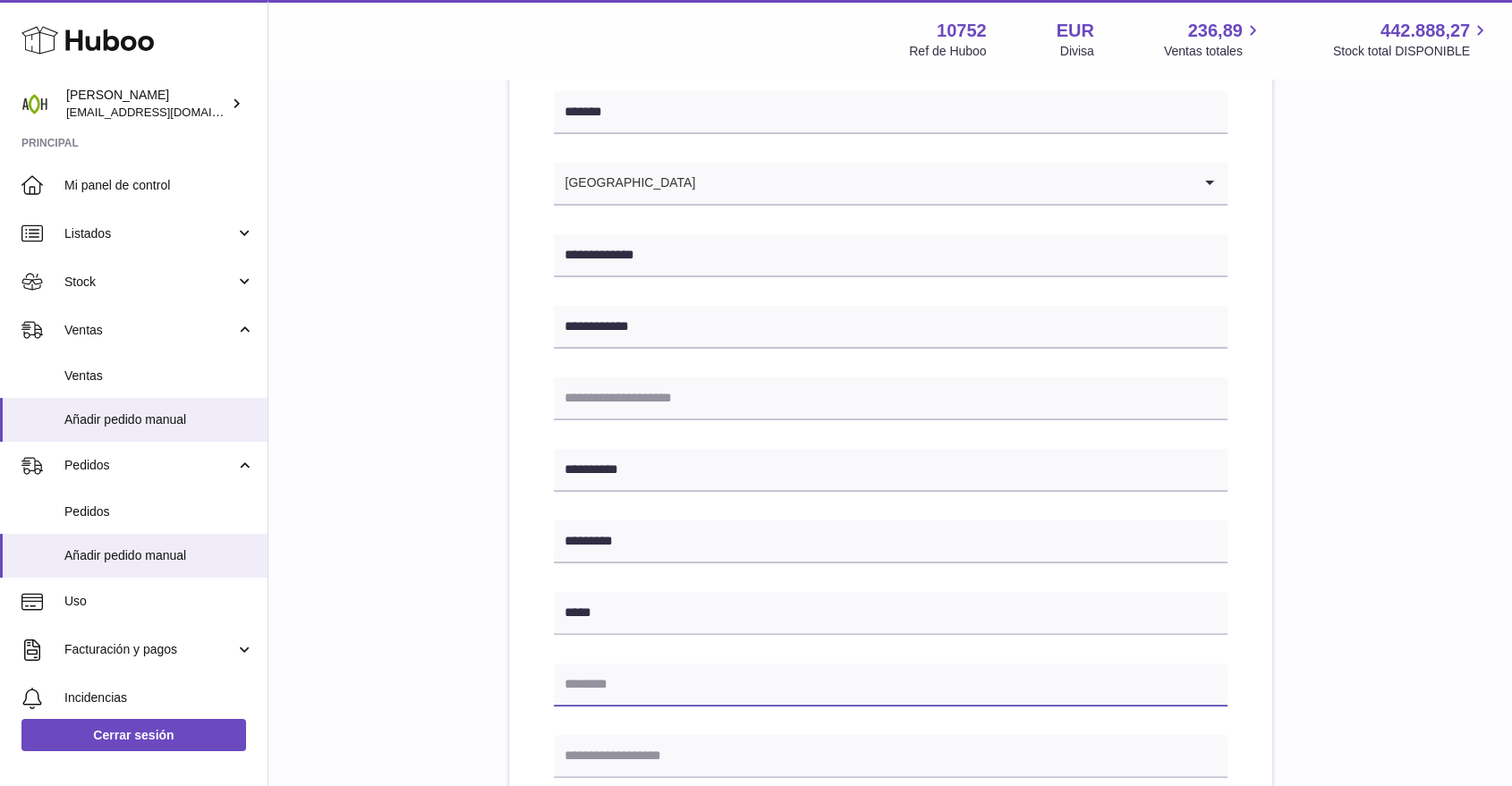
click at [592, 686] on input "text" at bounding box center [890, 685] width 674 height 43
type input "*********"
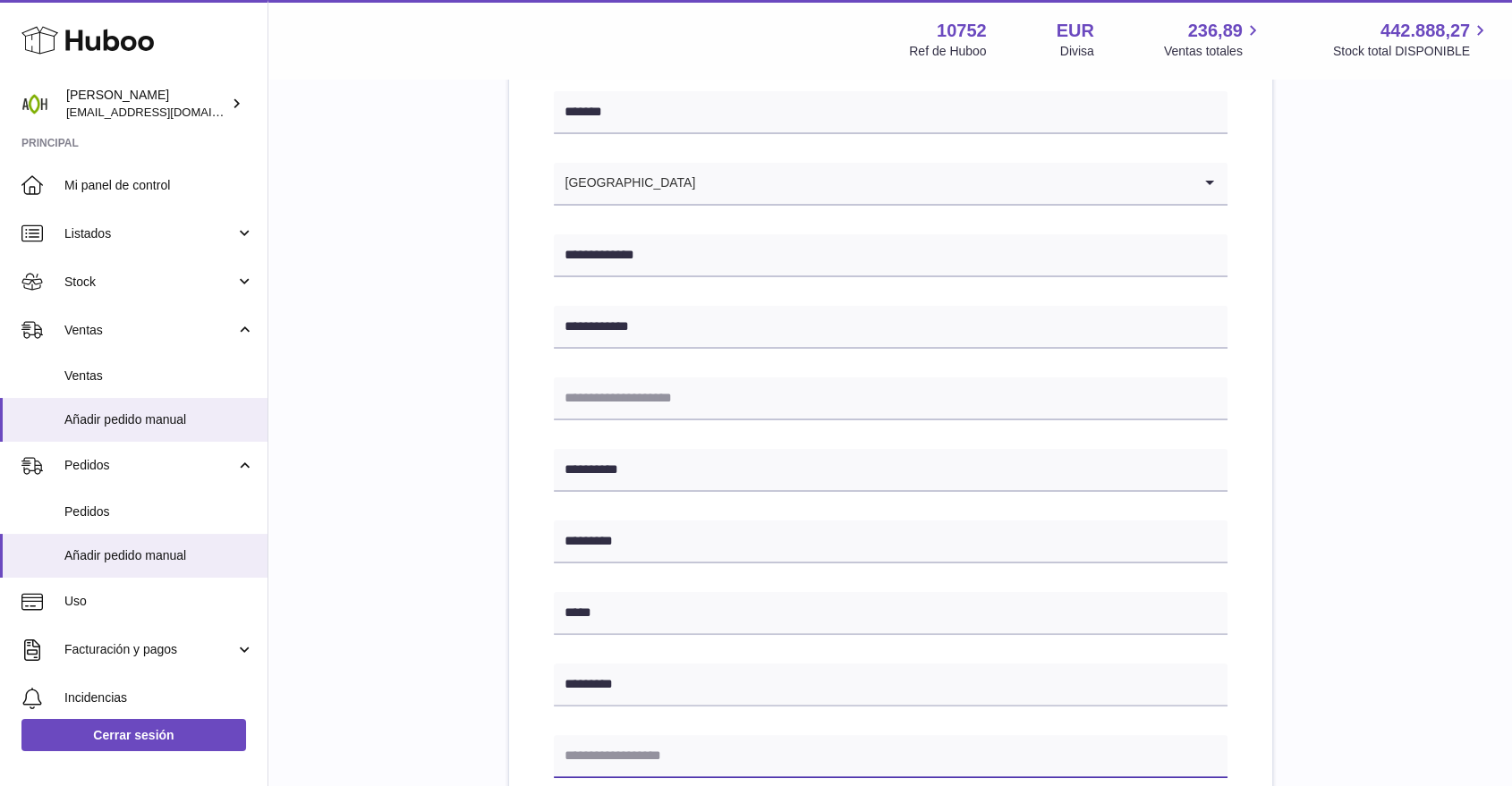
click at [664, 747] on input "text" at bounding box center [890, 757] width 674 height 43
type input "**********"
click at [522, 638] on div "**********" at bounding box center [889, 640] width 763 height 1187
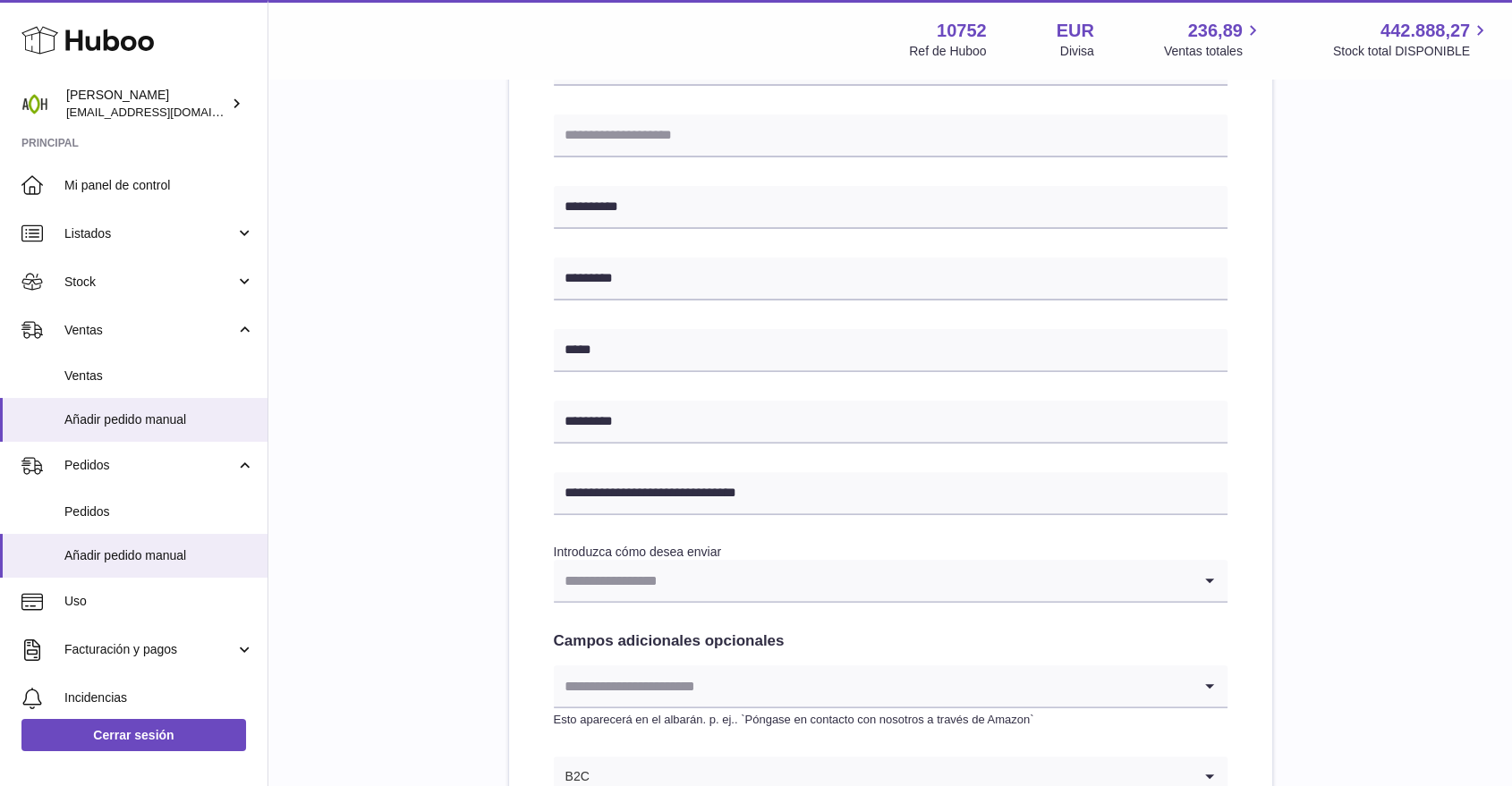
scroll to position [544, 0]
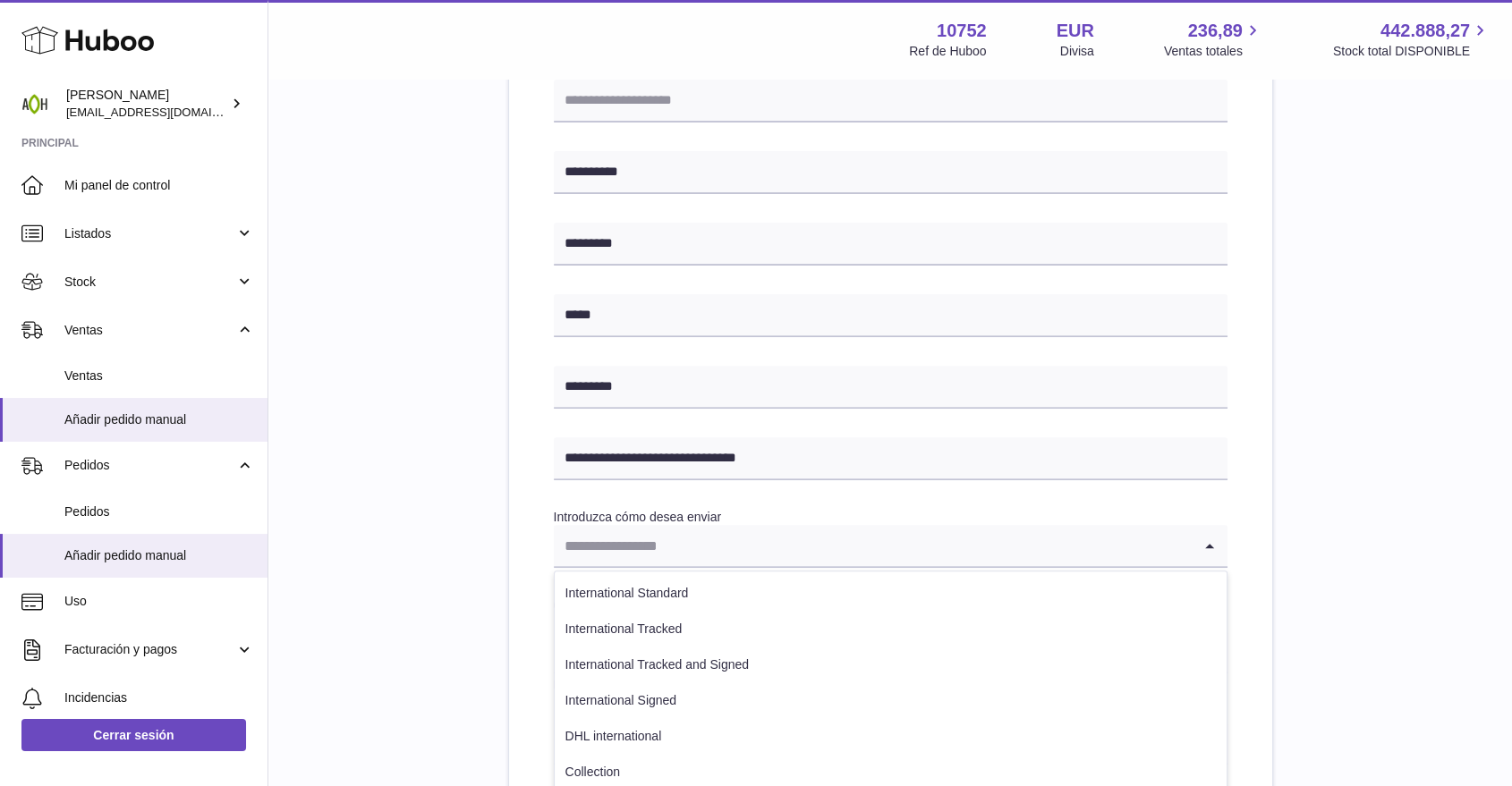
click at [596, 562] on input "Search for option" at bounding box center [873, 545] width 638 height 42
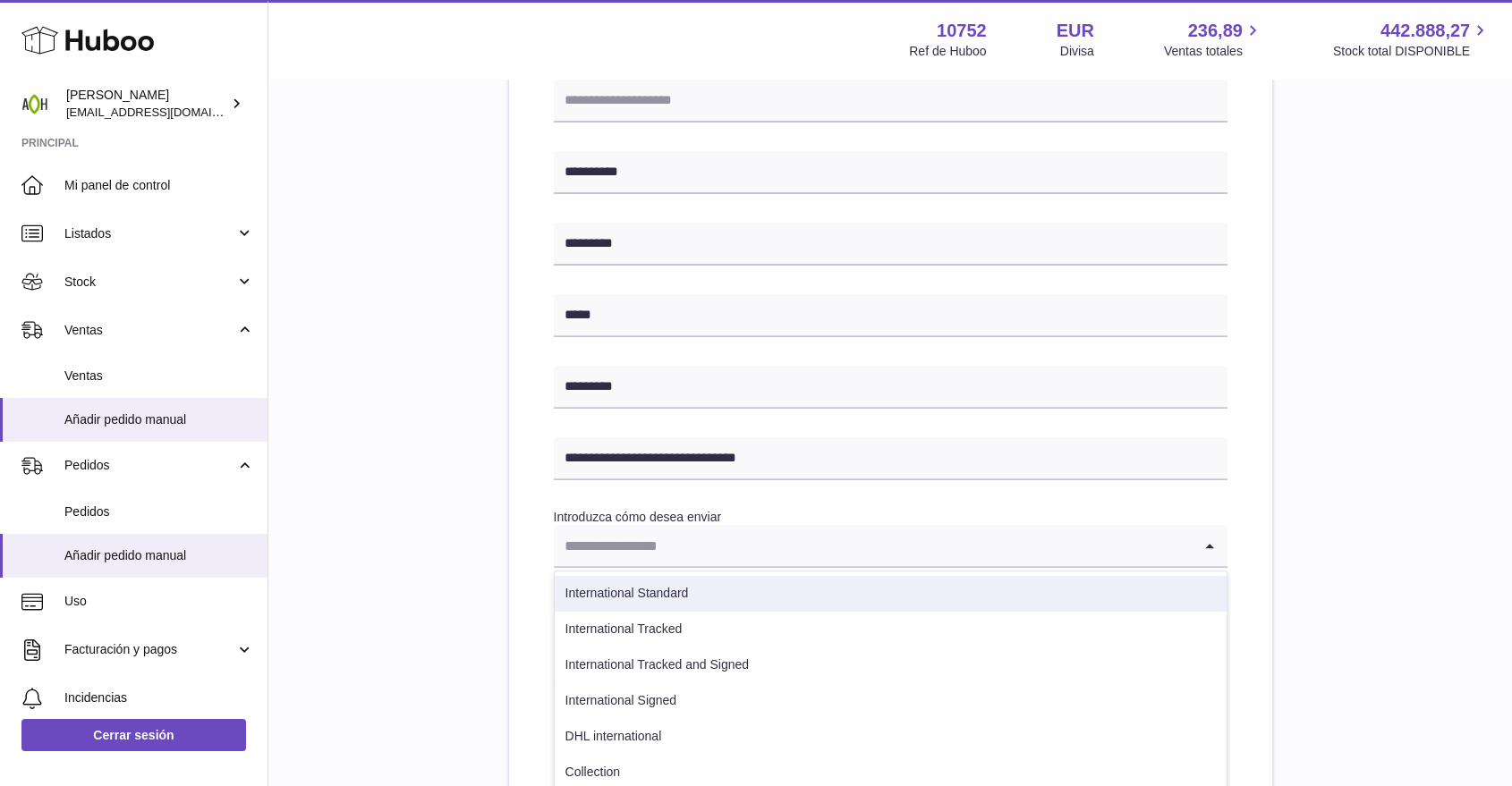
click at [601, 585] on li "International Standard" at bounding box center [890, 594] width 672 height 36
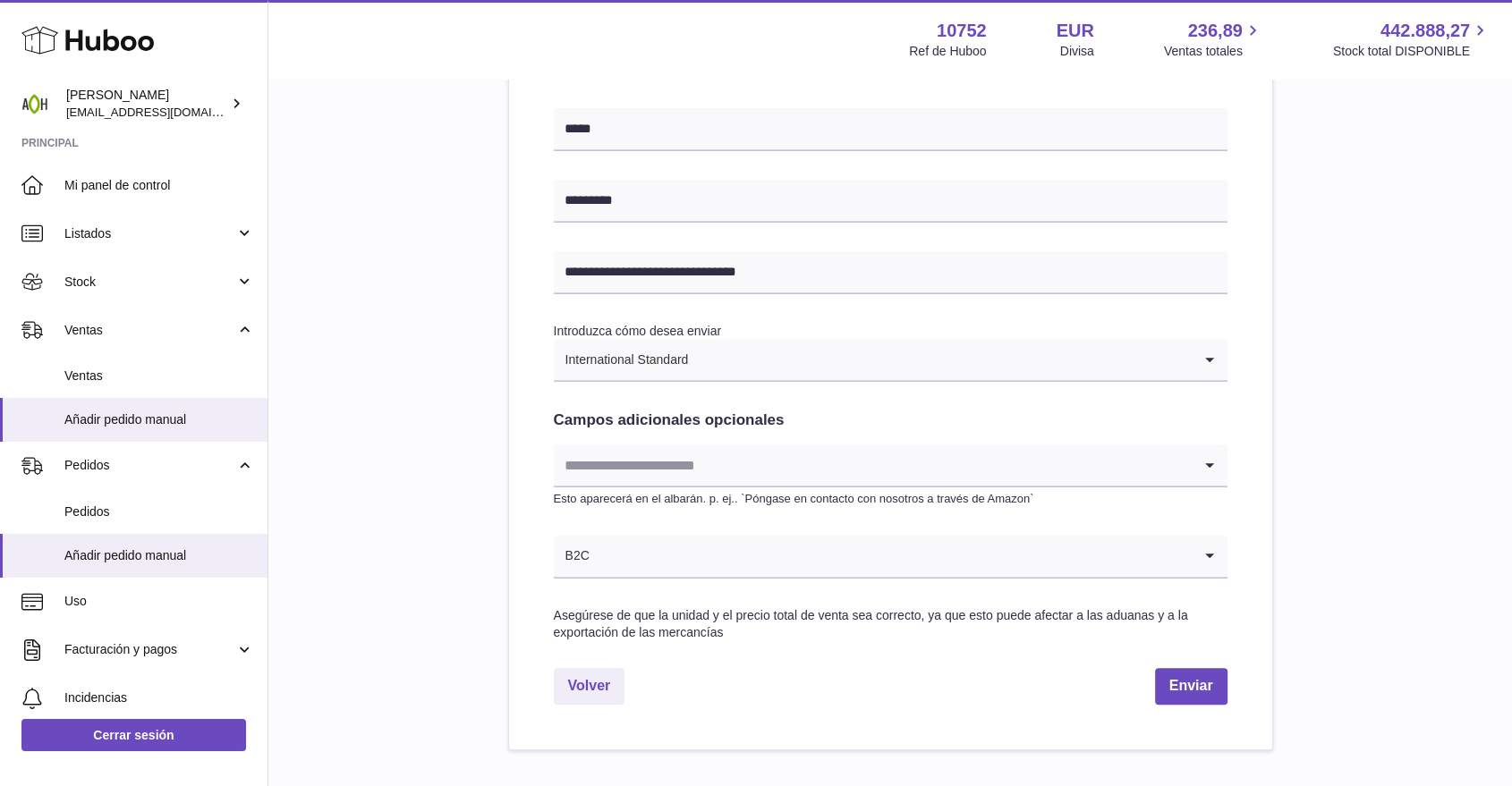
scroll to position [743, 0]
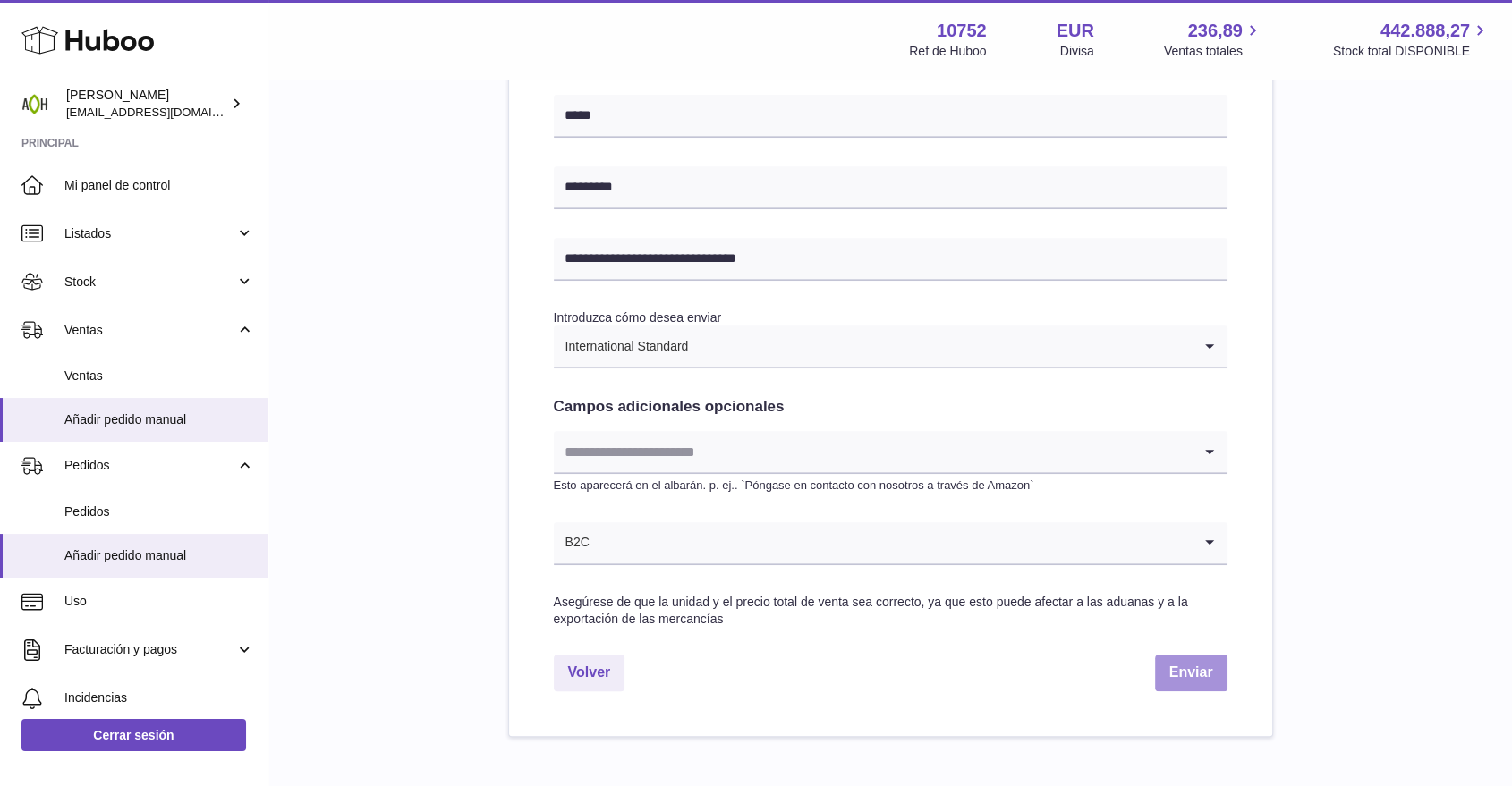
click at [1185, 680] on button "Enviar" at bounding box center [1190, 673] width 73 height 37
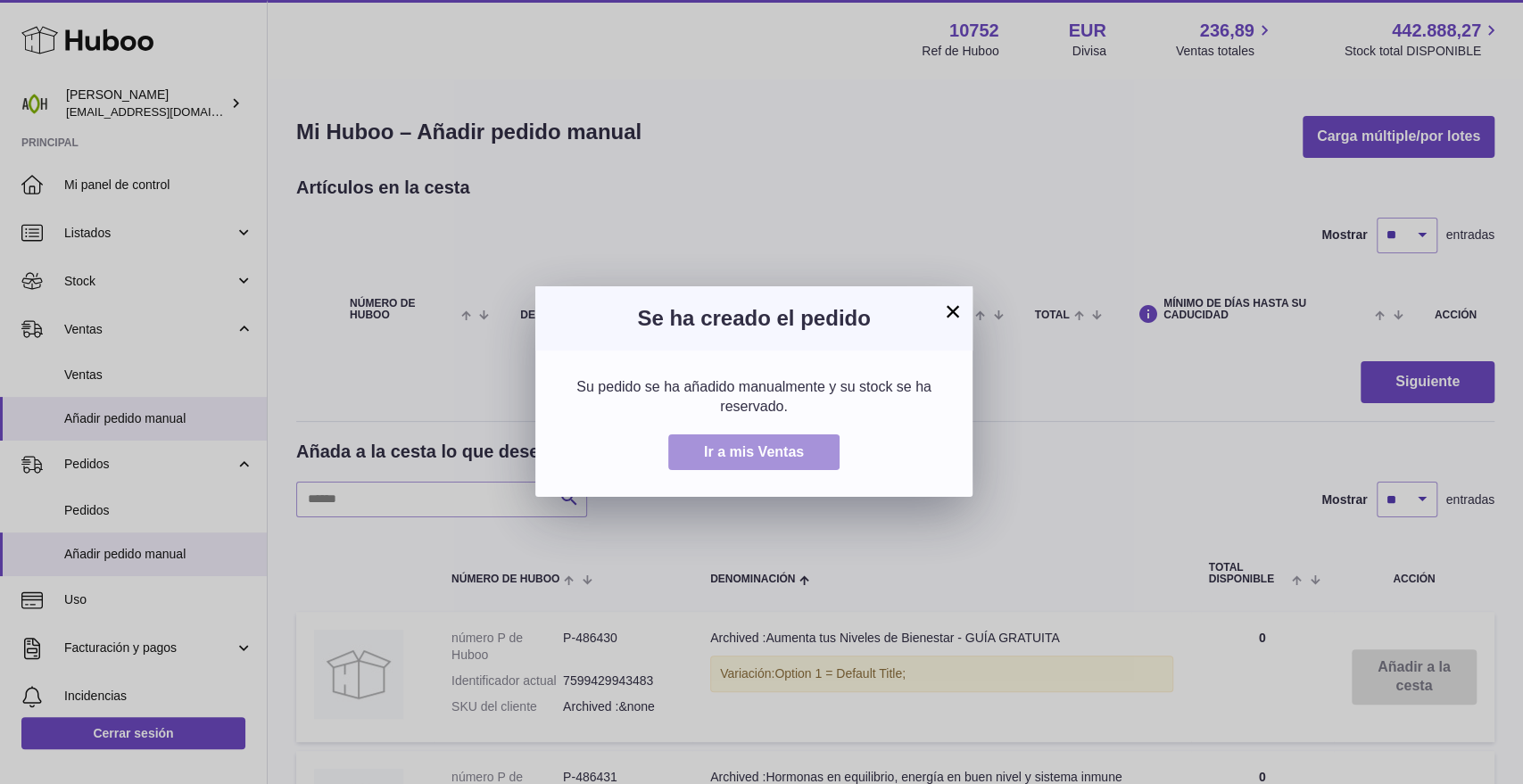
click at [781, 445] on span "Ir a mis Ventas" at bounding box center [754, 452] width 100 height 15
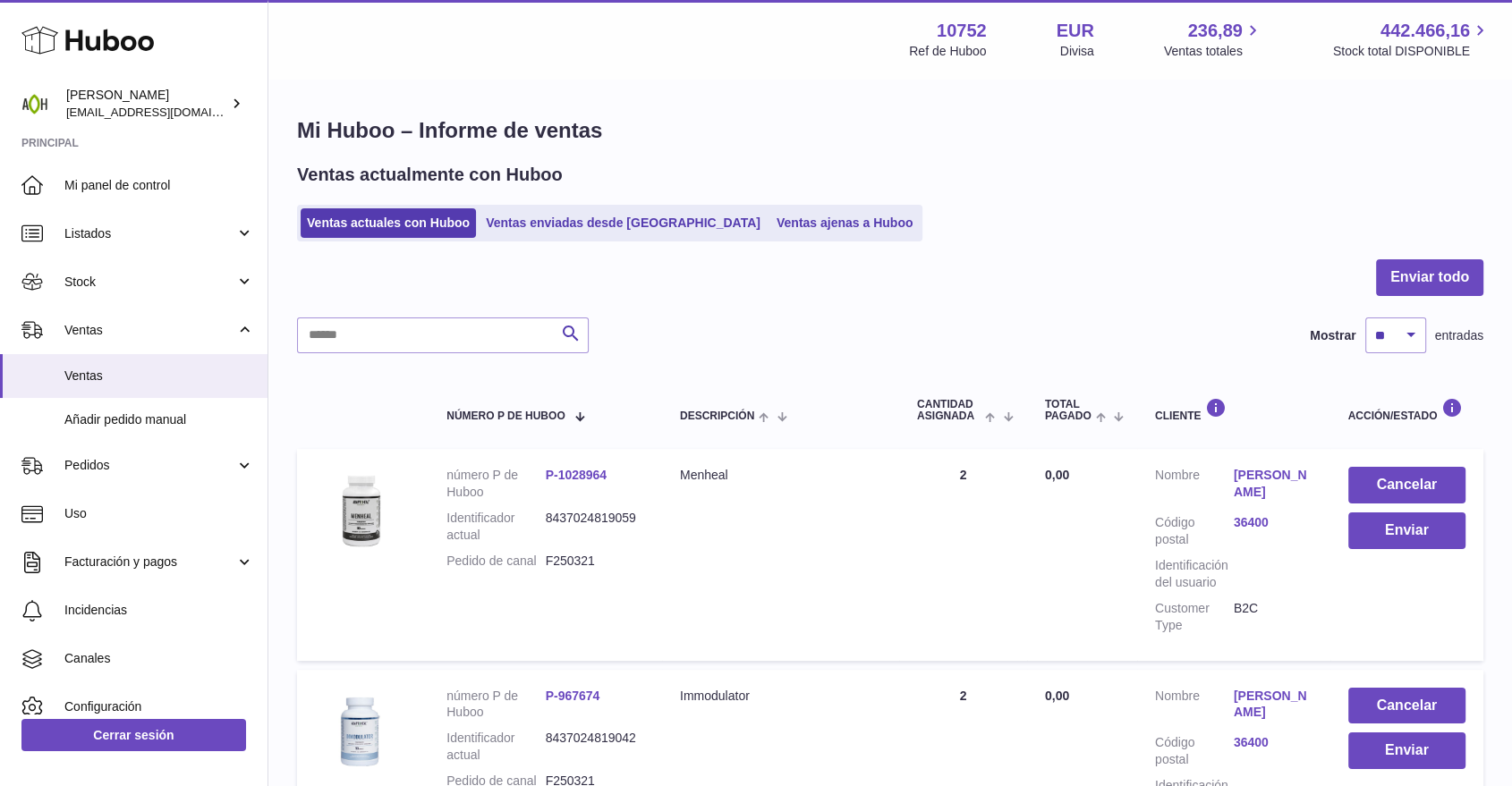
click at [1245, 488] on link "Nerea Cardoso" at bounding box center [1272, 483] width 78 height 34
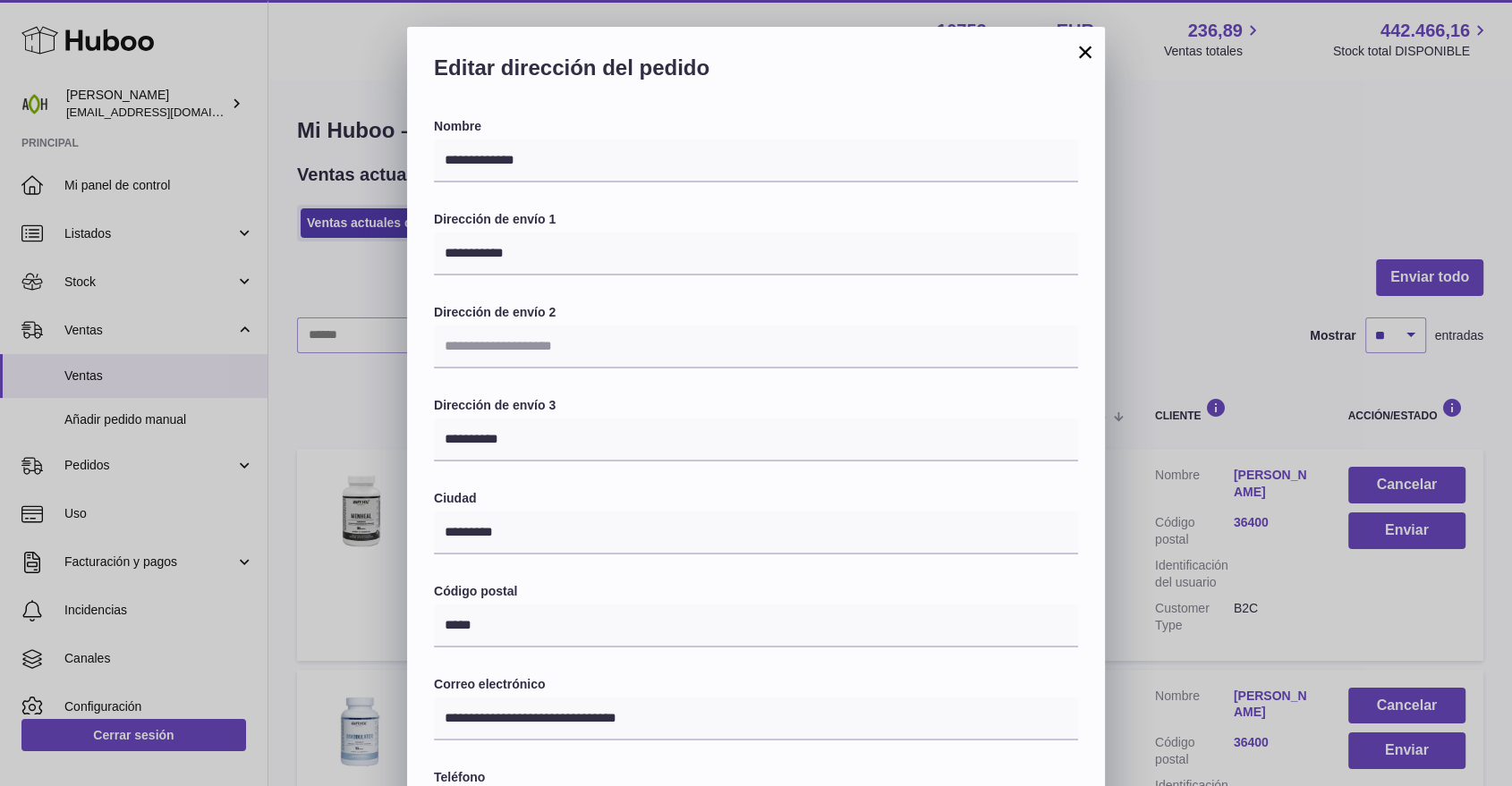
click at [1245, 328] on div "**********" at bounding box center [756, 564] width 1512 height 1073
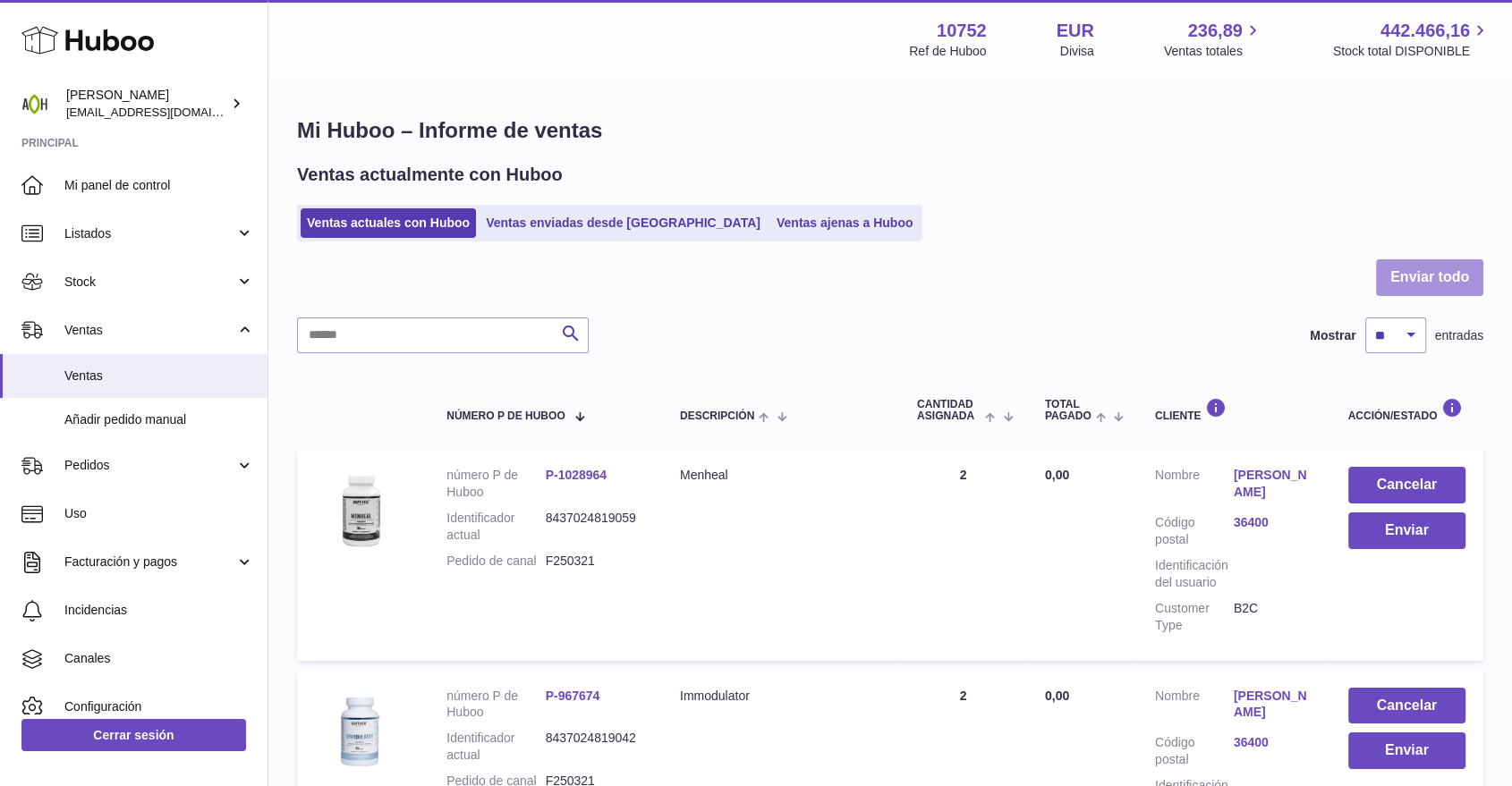
click at [1411, 268] on button "Enviar todo" at bounding box center [1429, 277] width 107 height 37
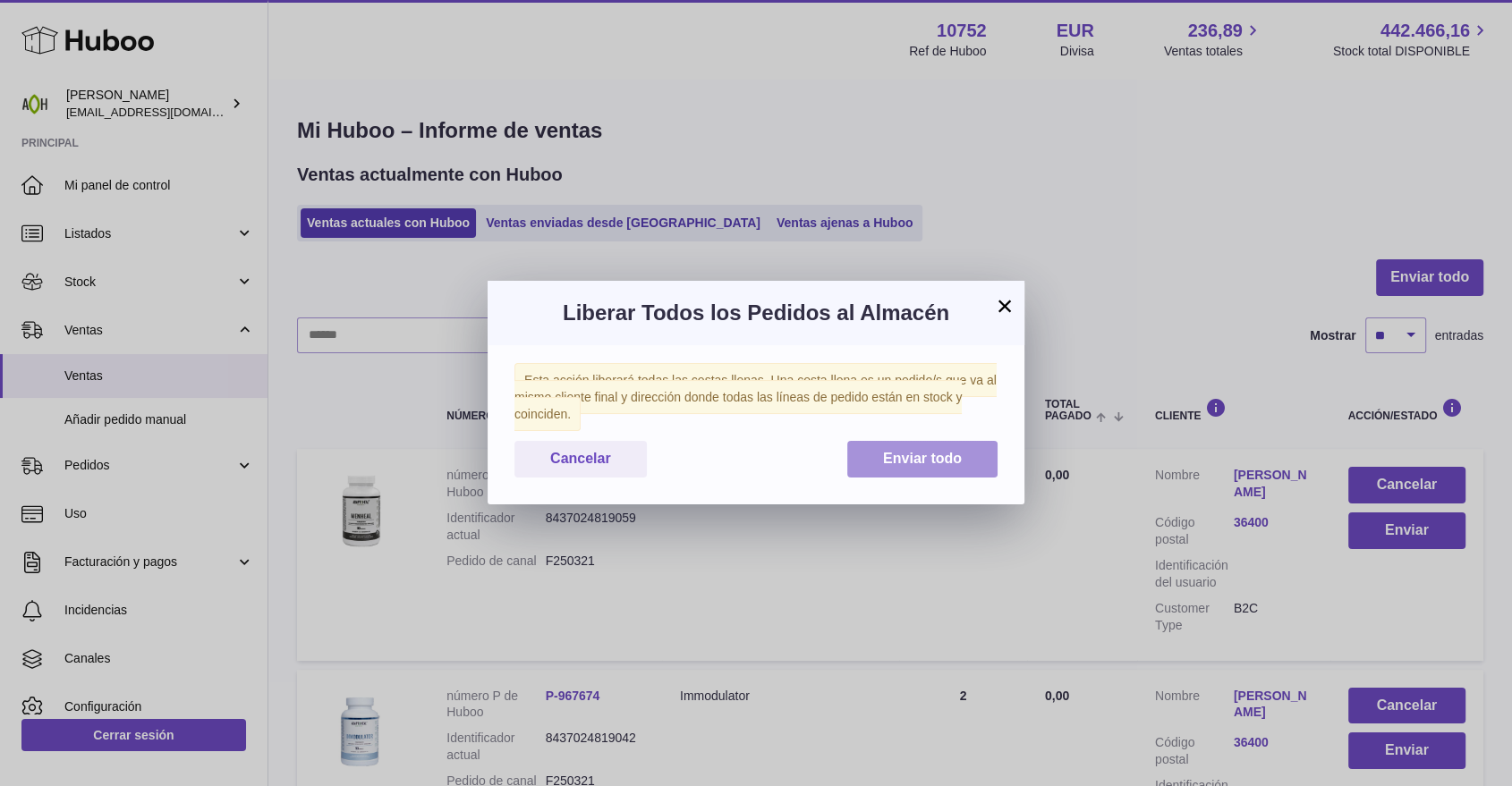
click at [949, 462] on span "Enviar todo" at bounding box center [921, 458] width 78 height 15
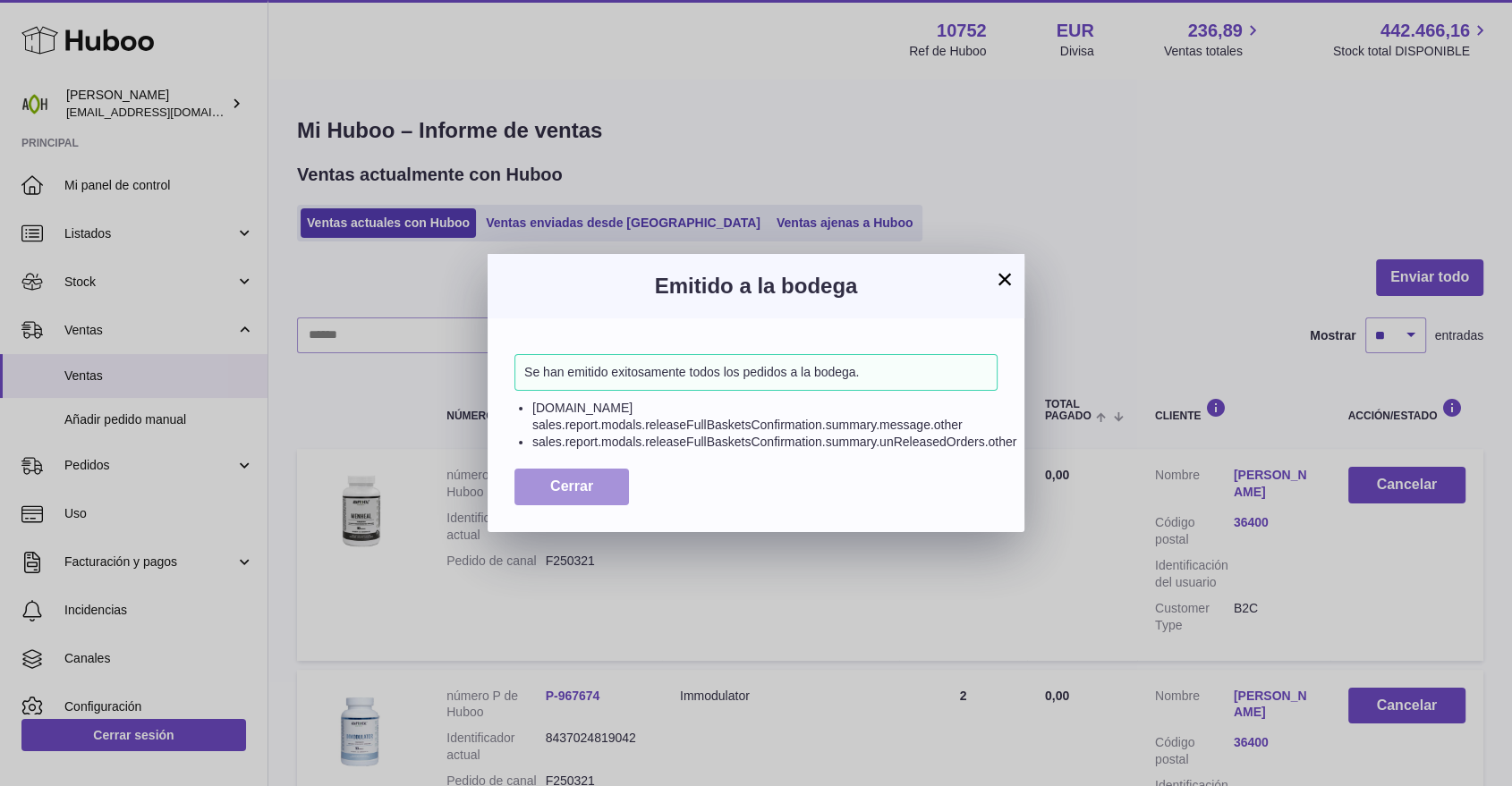
click at [563, 499] on button "Cerrar" at bounding box center [571, 487] width 114 height 37
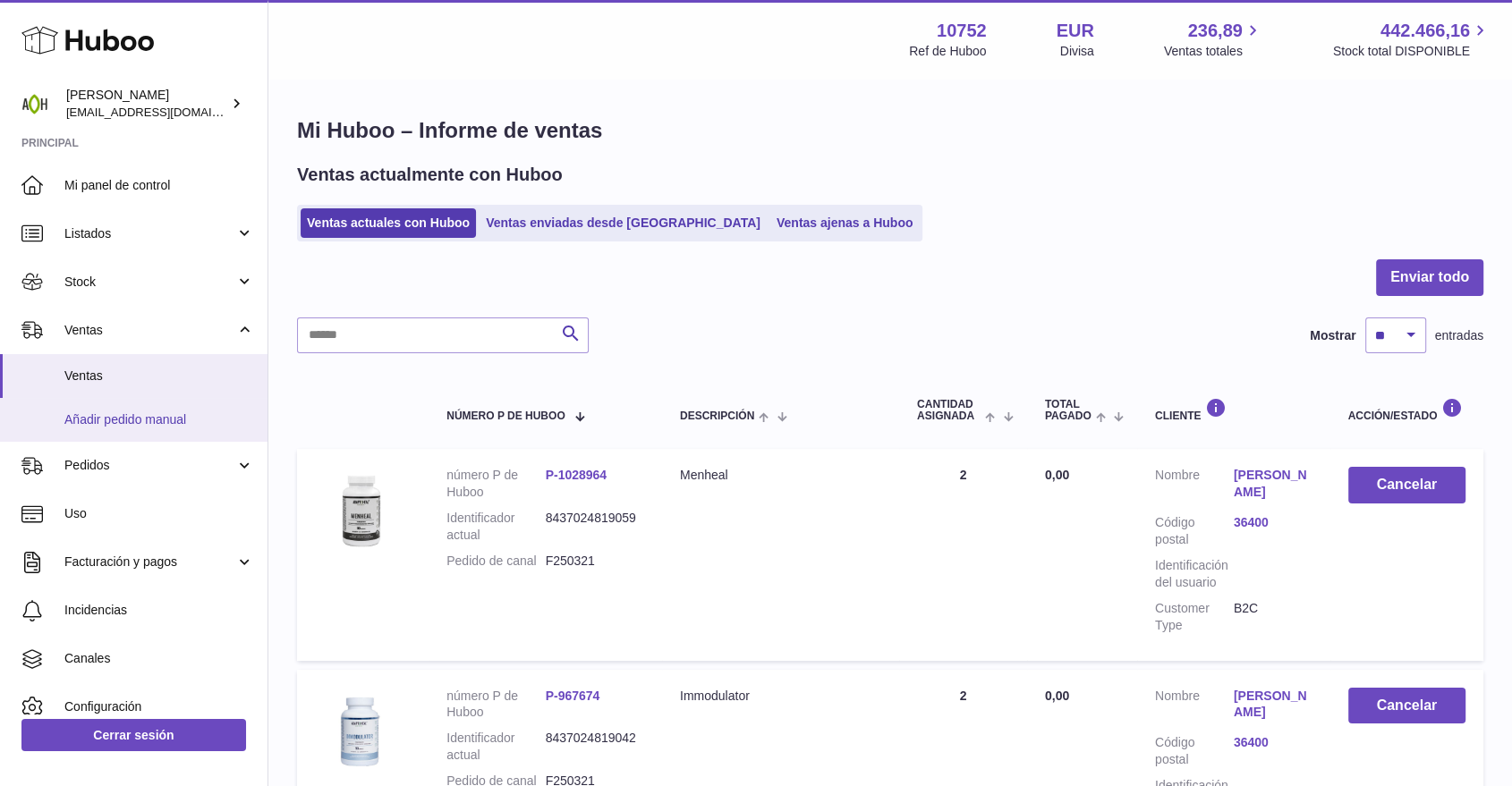
click at [186, 420] on span "Añadir pedido manual" at bounding box center [160, 421] width 189 height 17
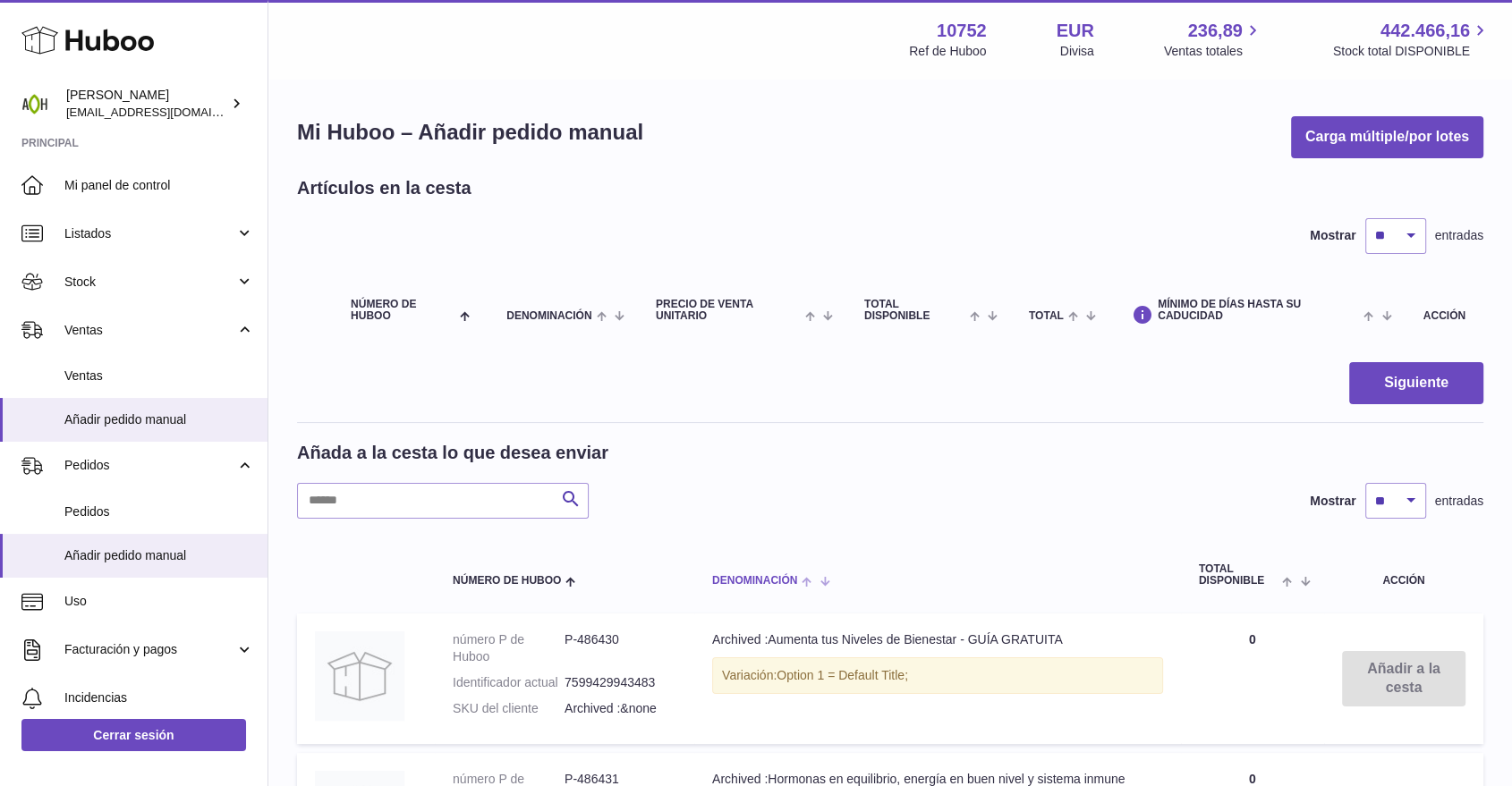
click at [782, 583] on span "Denominación" at bounding box center [754, 581] width 85 height 12
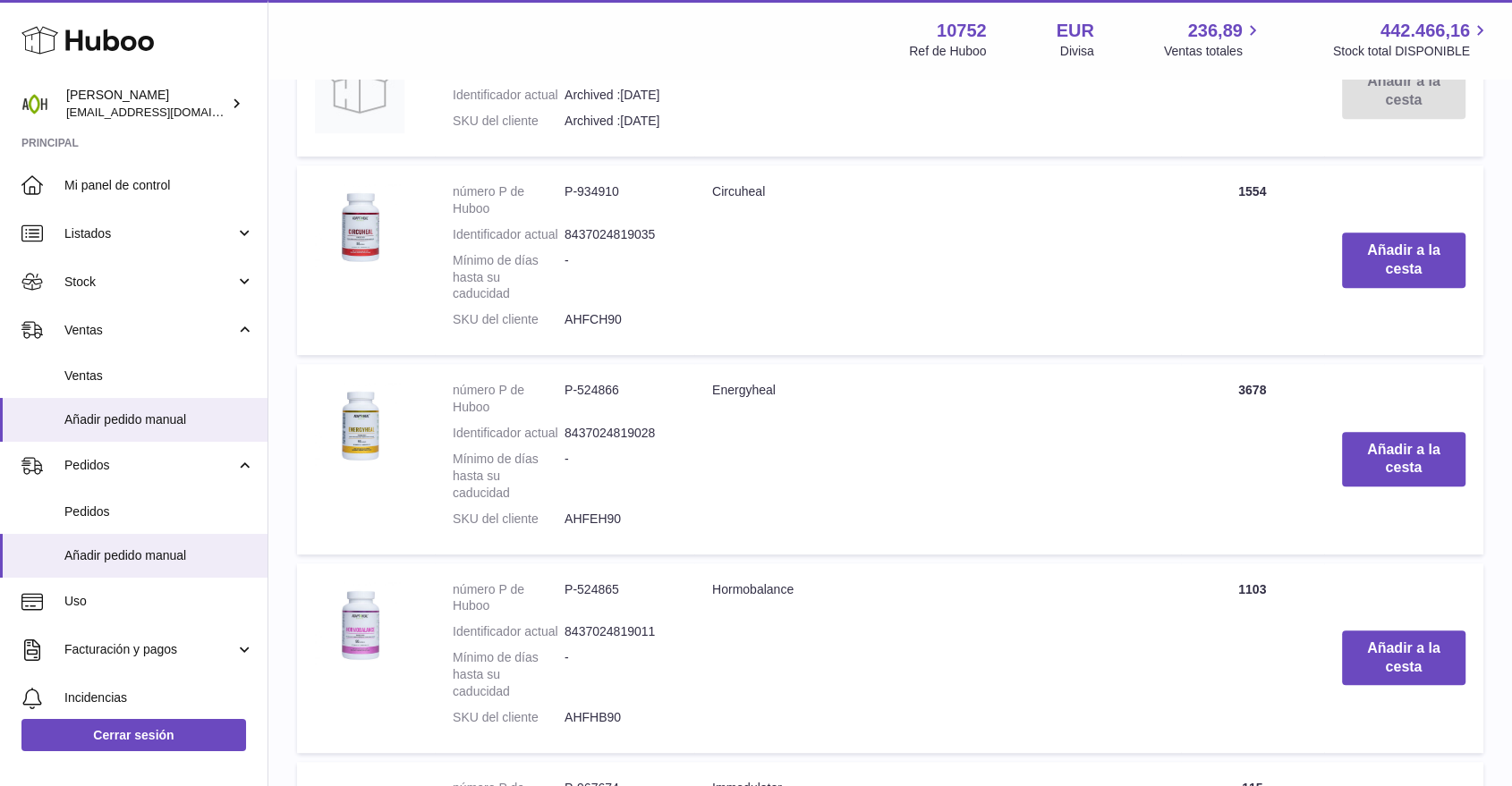
scroll to position [894, 0]
